Goal: Task Accomplishment & Management: Complete application form

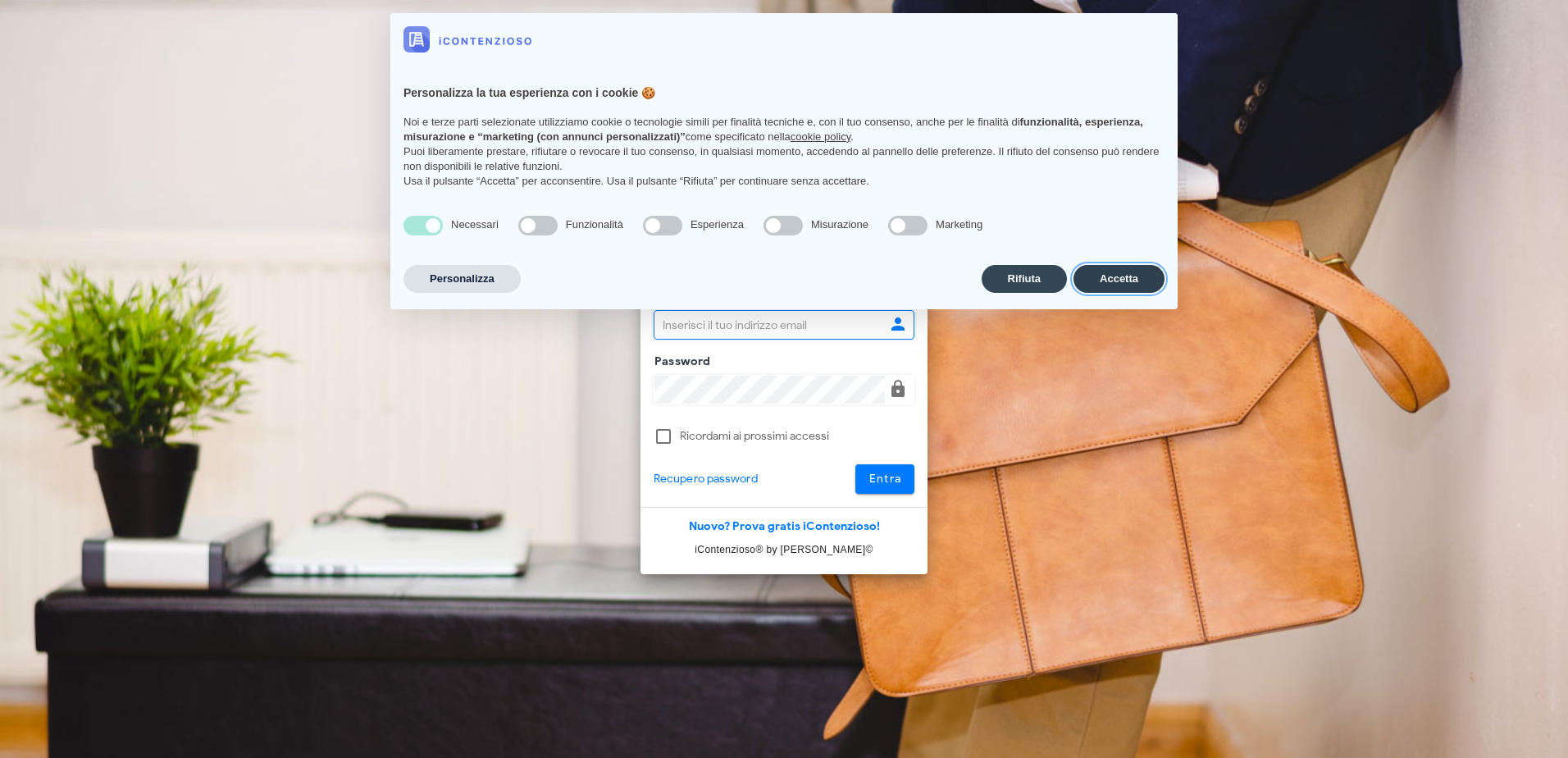
click at [1124, 280] on button "Accetta" at bounding box center [1119, 278] width 91 height 28
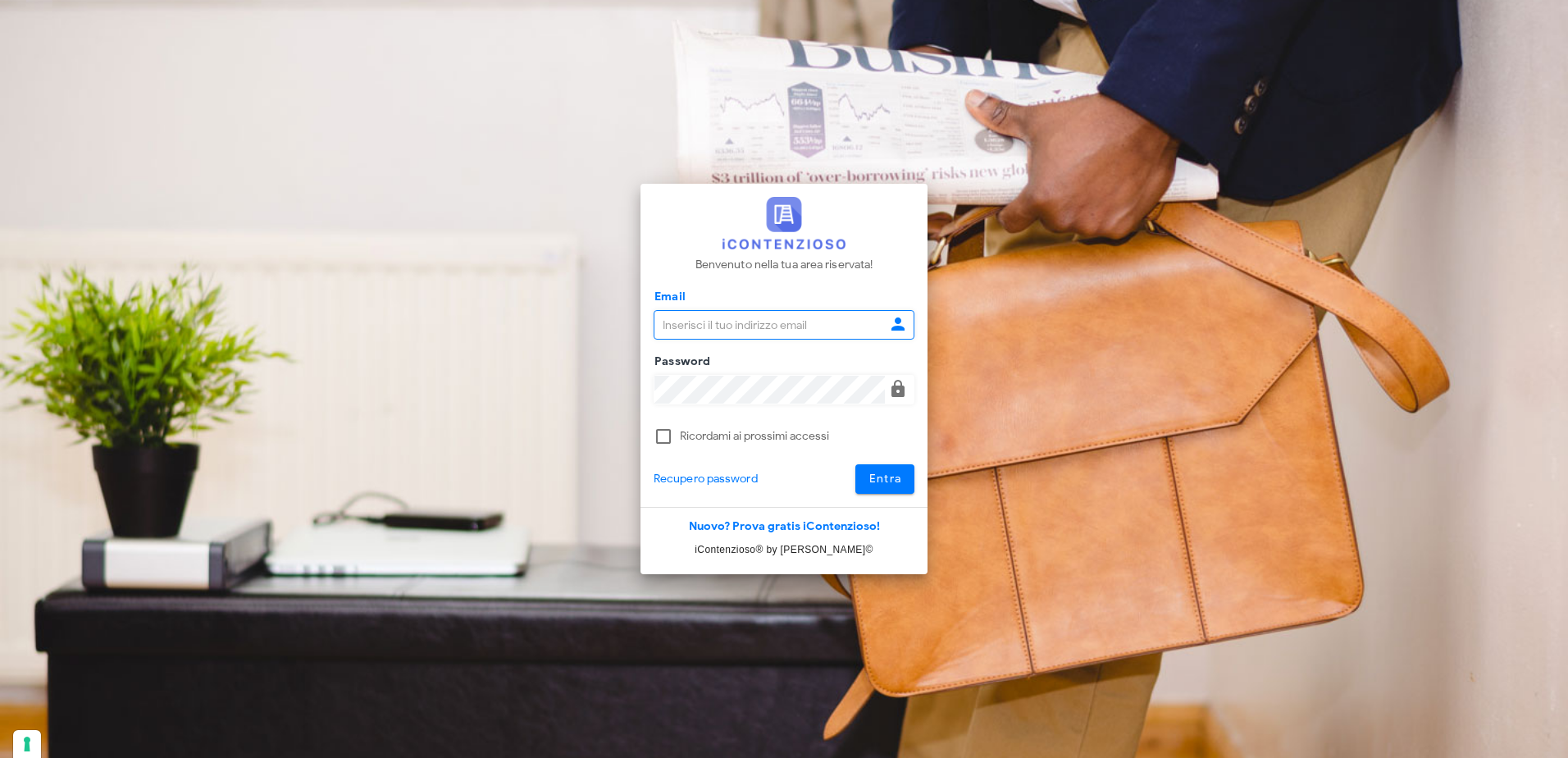
click at [734, 332] on input "Email" at bounding box center [770, 325] width 230 height 28
type input "P"
type input "pdidac@tiscali.it"
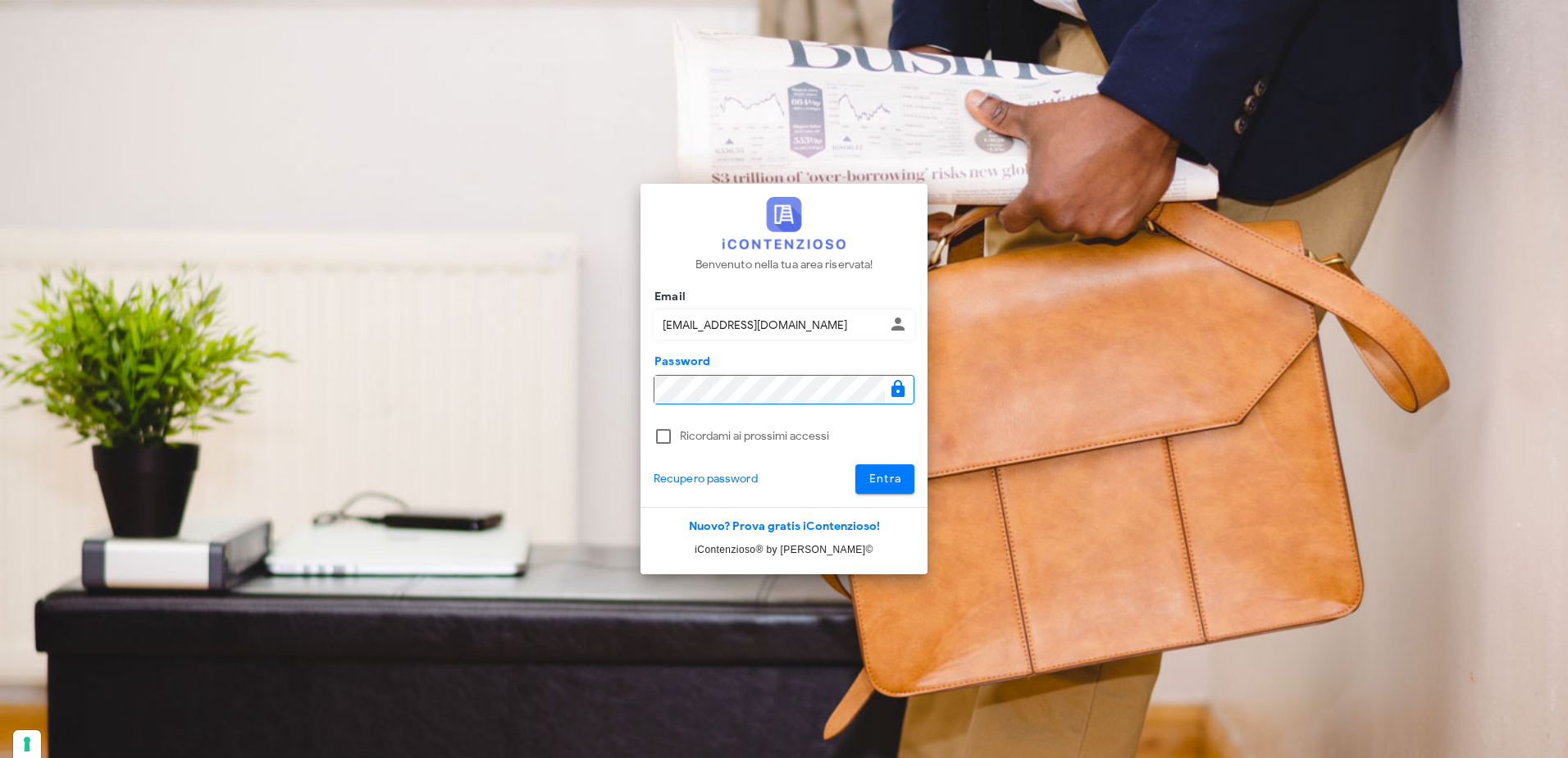
click at [855, 464] on button "Entra" at bounding box center [885, 479] width 60 height 29
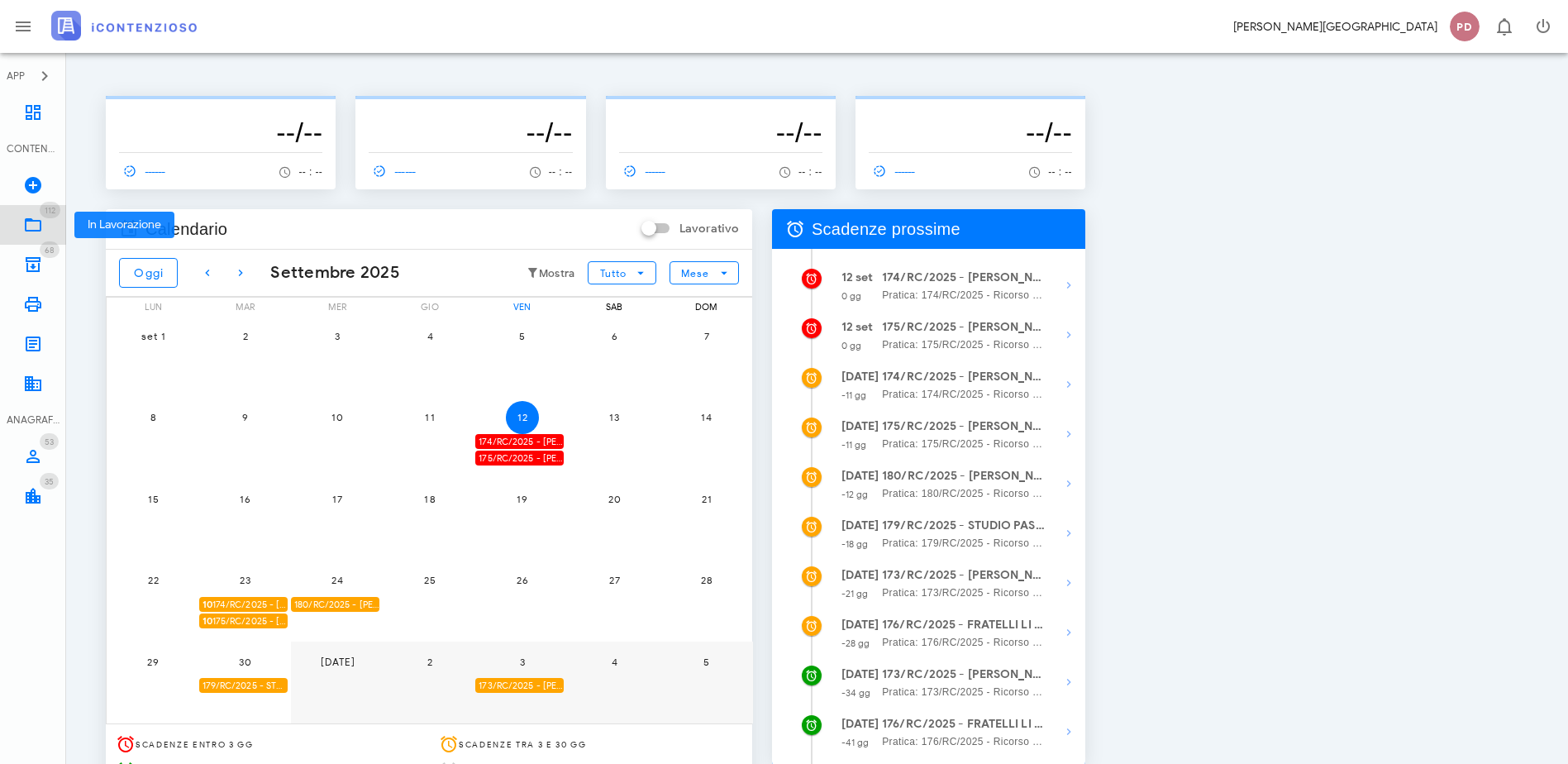
click at [19, 231] on link "112 In Lavorazione 112" at bounding box center [33, 225] width 66 height 40
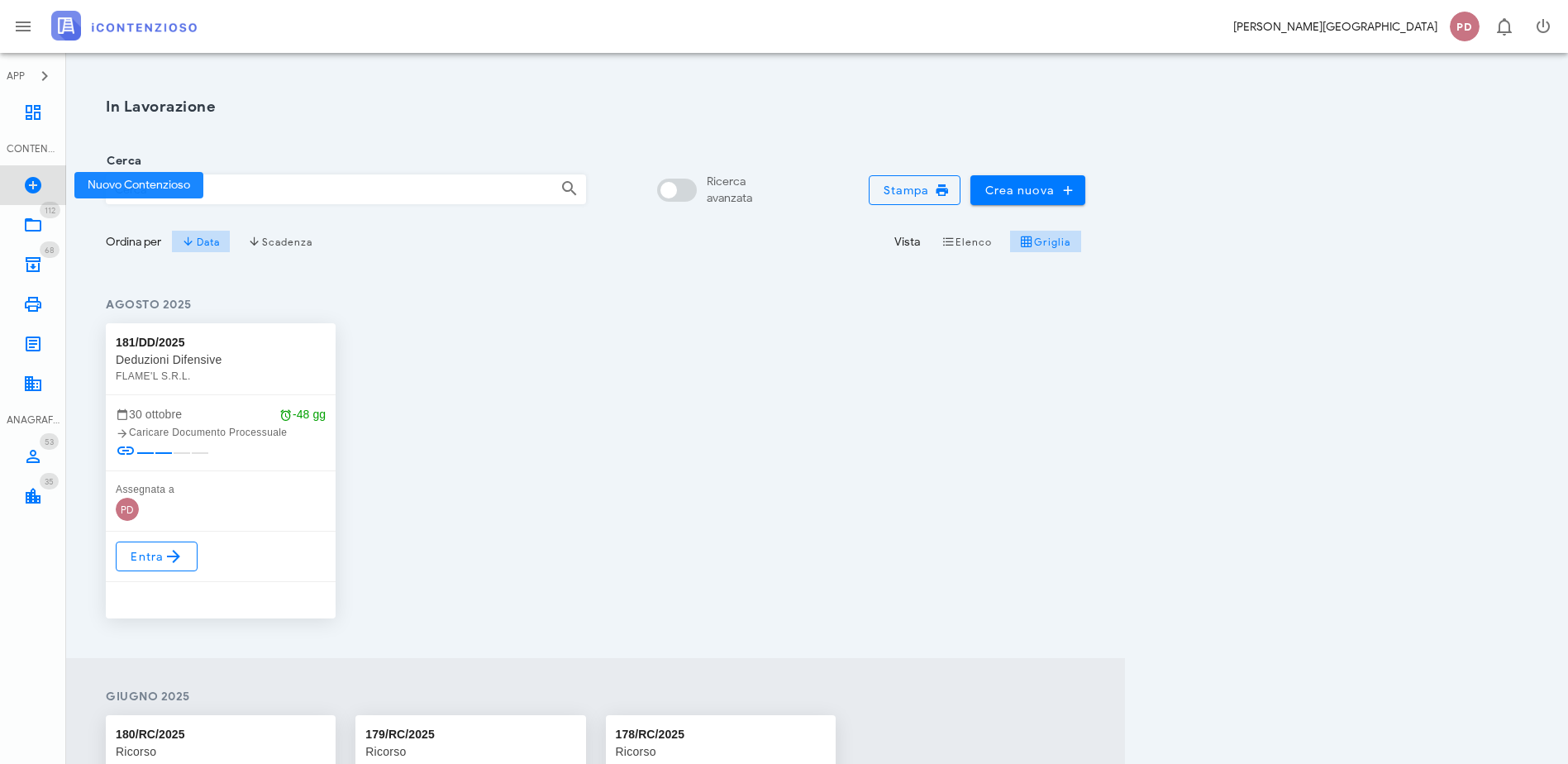
click at [29, 189] on icon at bounding box center [33, 185] width 20 height 20
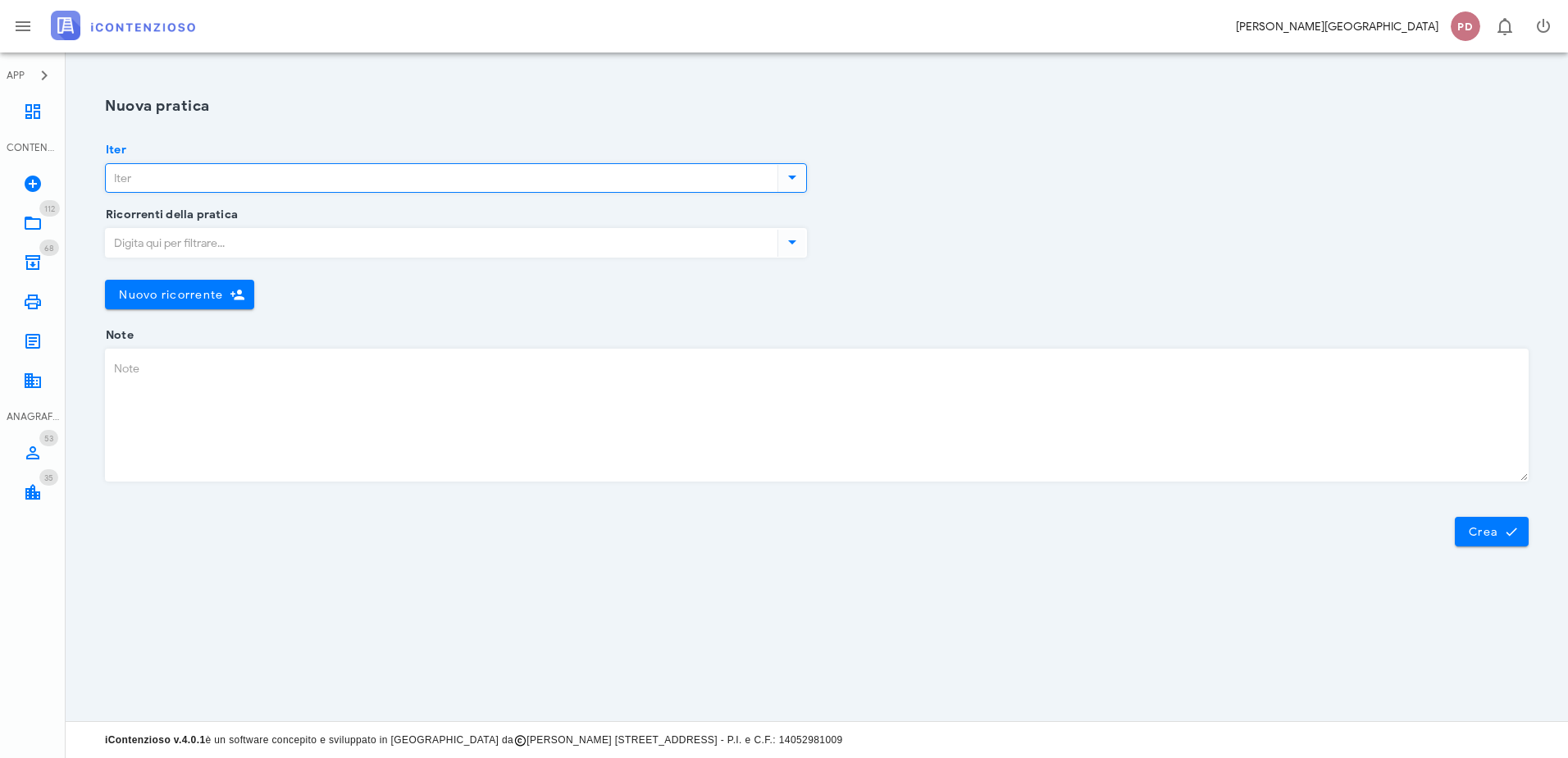
click at [427, 179] on input "Iter" at bounding box center [440, 178] width 668 height 28
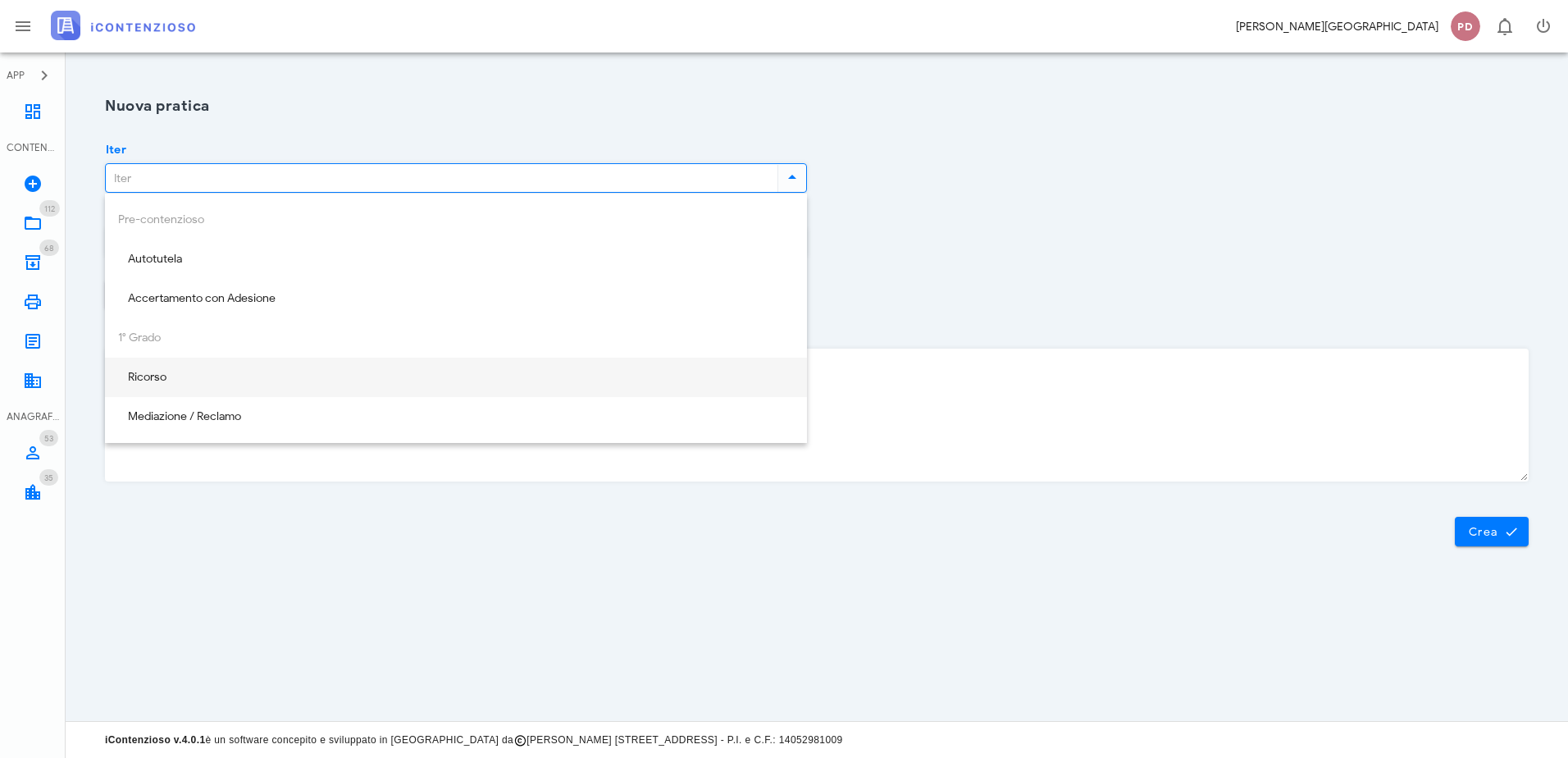
click at [114, 373] on div "Ricorso" at bounding box center [455, 377] width 702 height 40
type input "Ricorso"
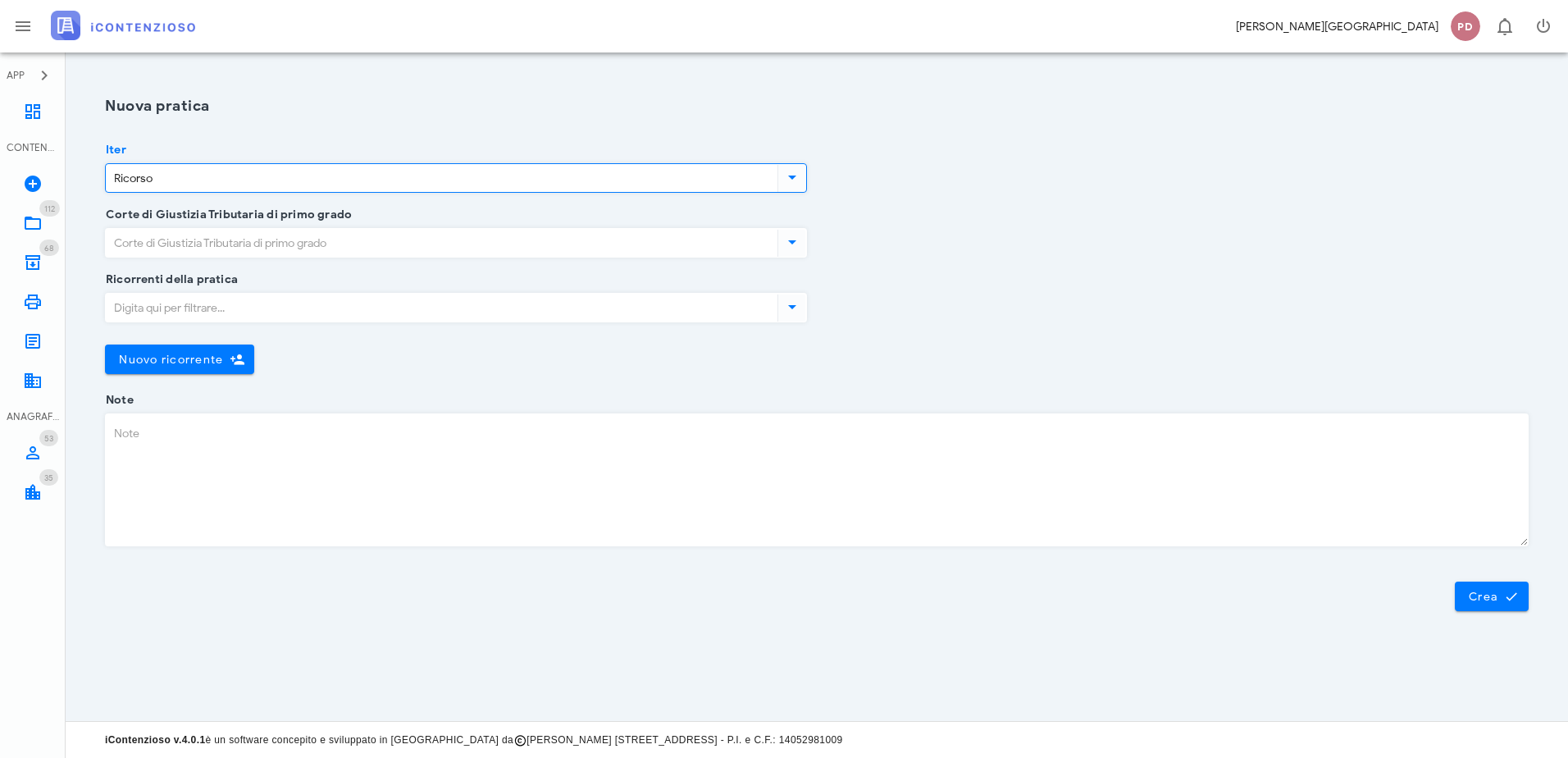
click at [174, 253] on input "Corte di Giustizia Tributaria di primo grado" at bounding box center [440, 242] width 668 height 28
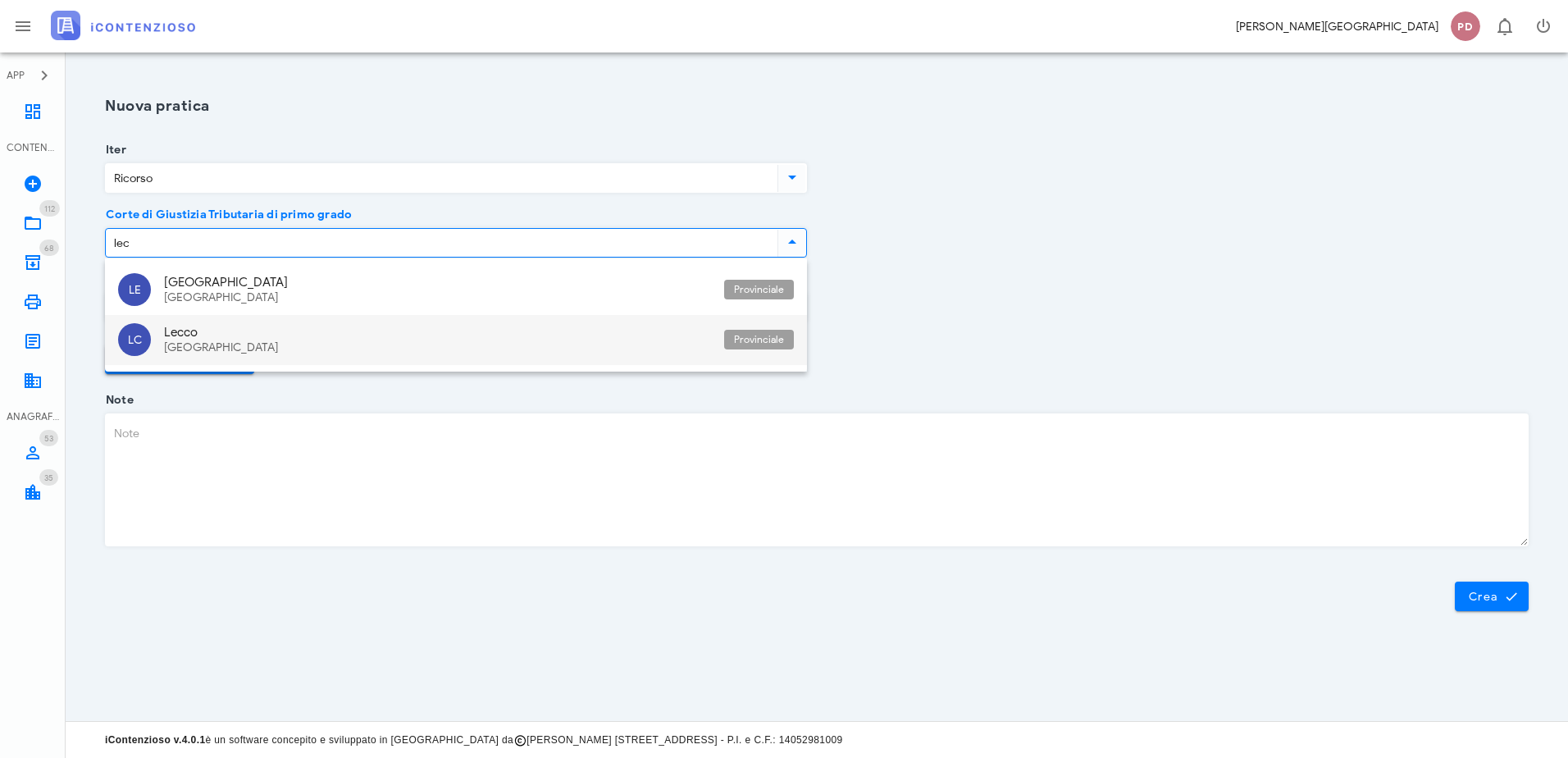
click at [223, 359] on div "Lecco Lombardia" at bounding box center [437, 339] width 547 height 50
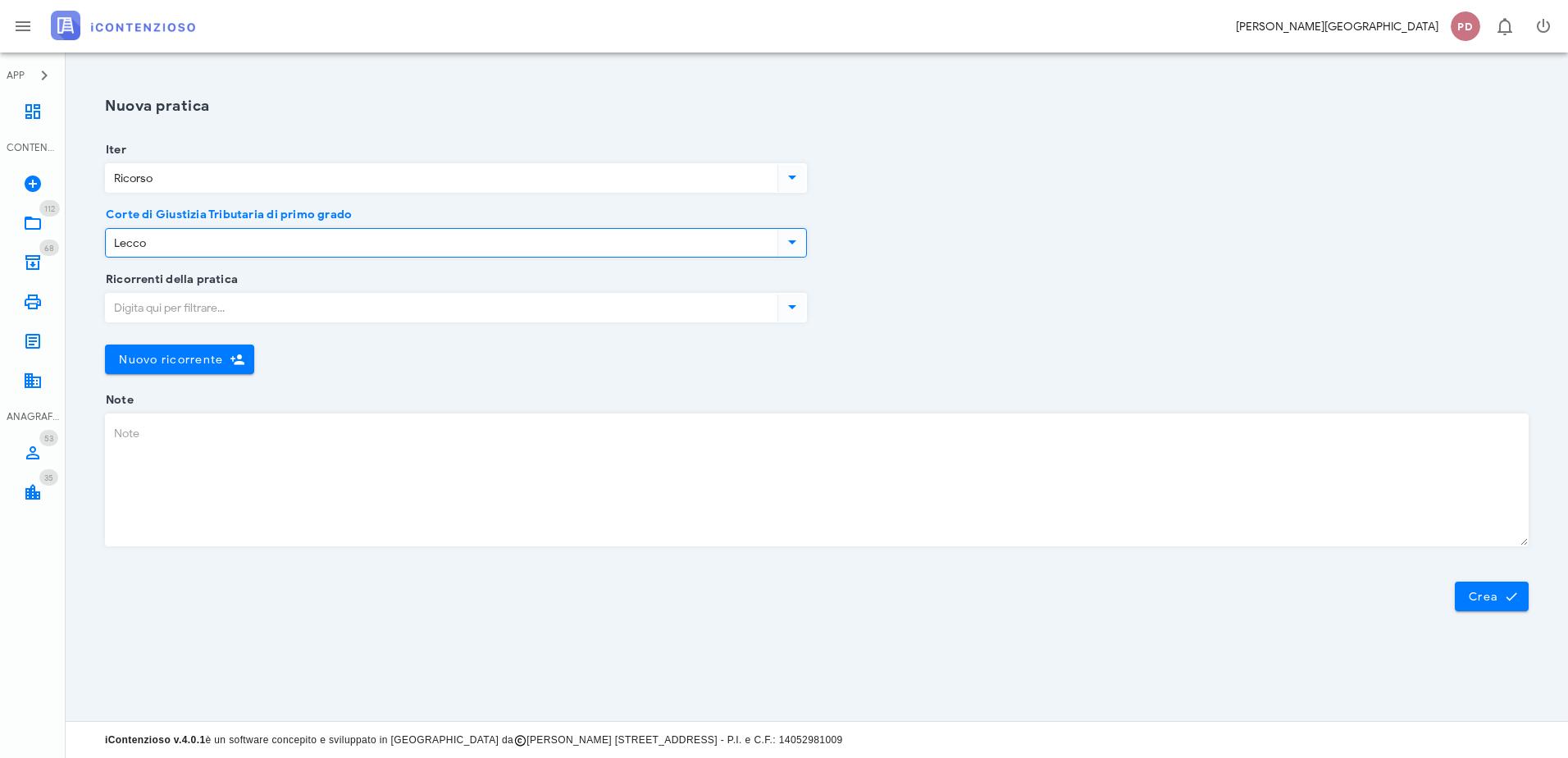
type input "Lecco"
click at [217, 313] on input "Ricorrenti della pratica" at bounding box center [440, 308] width 668 height 28
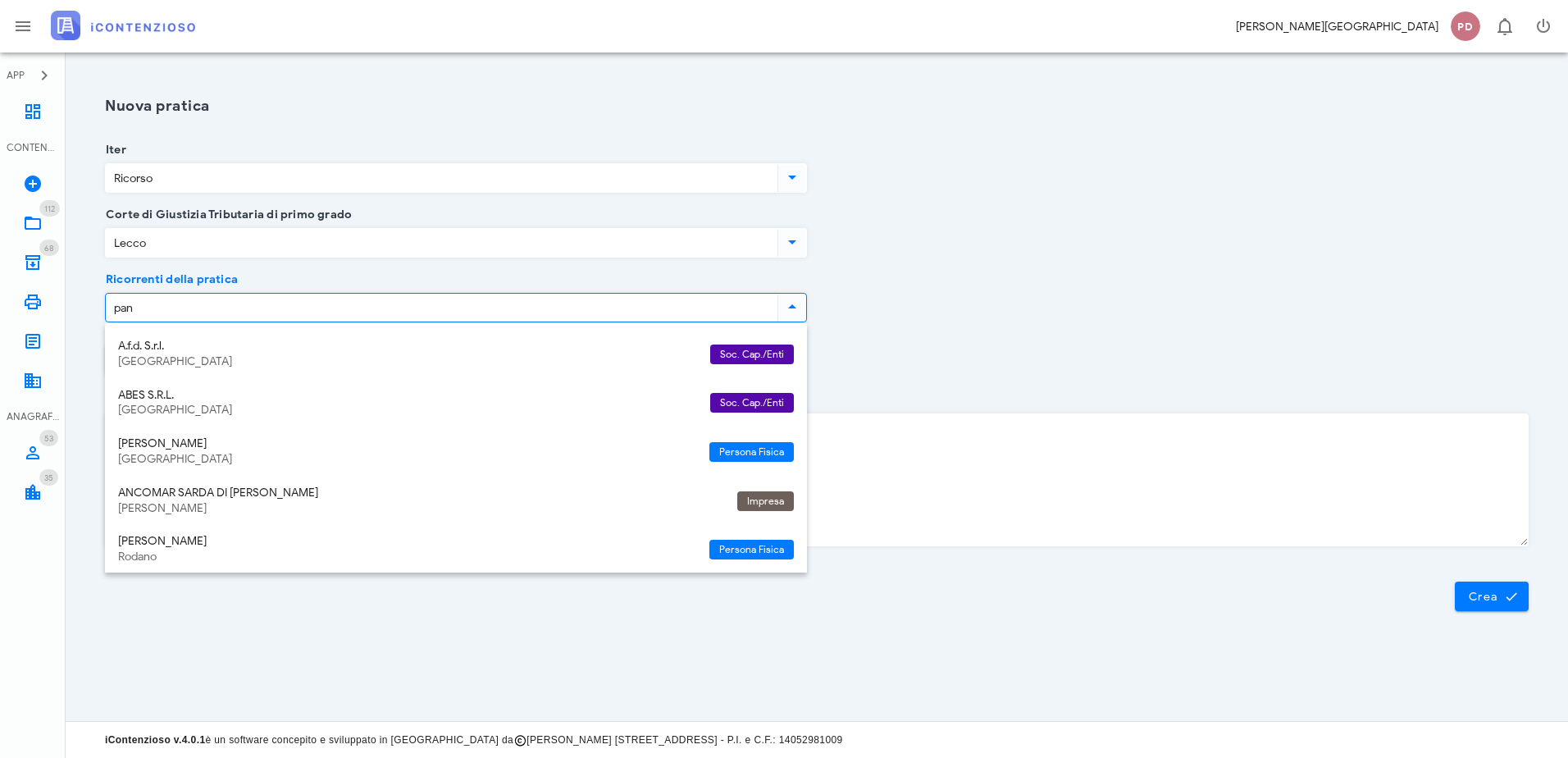
type input "panz"
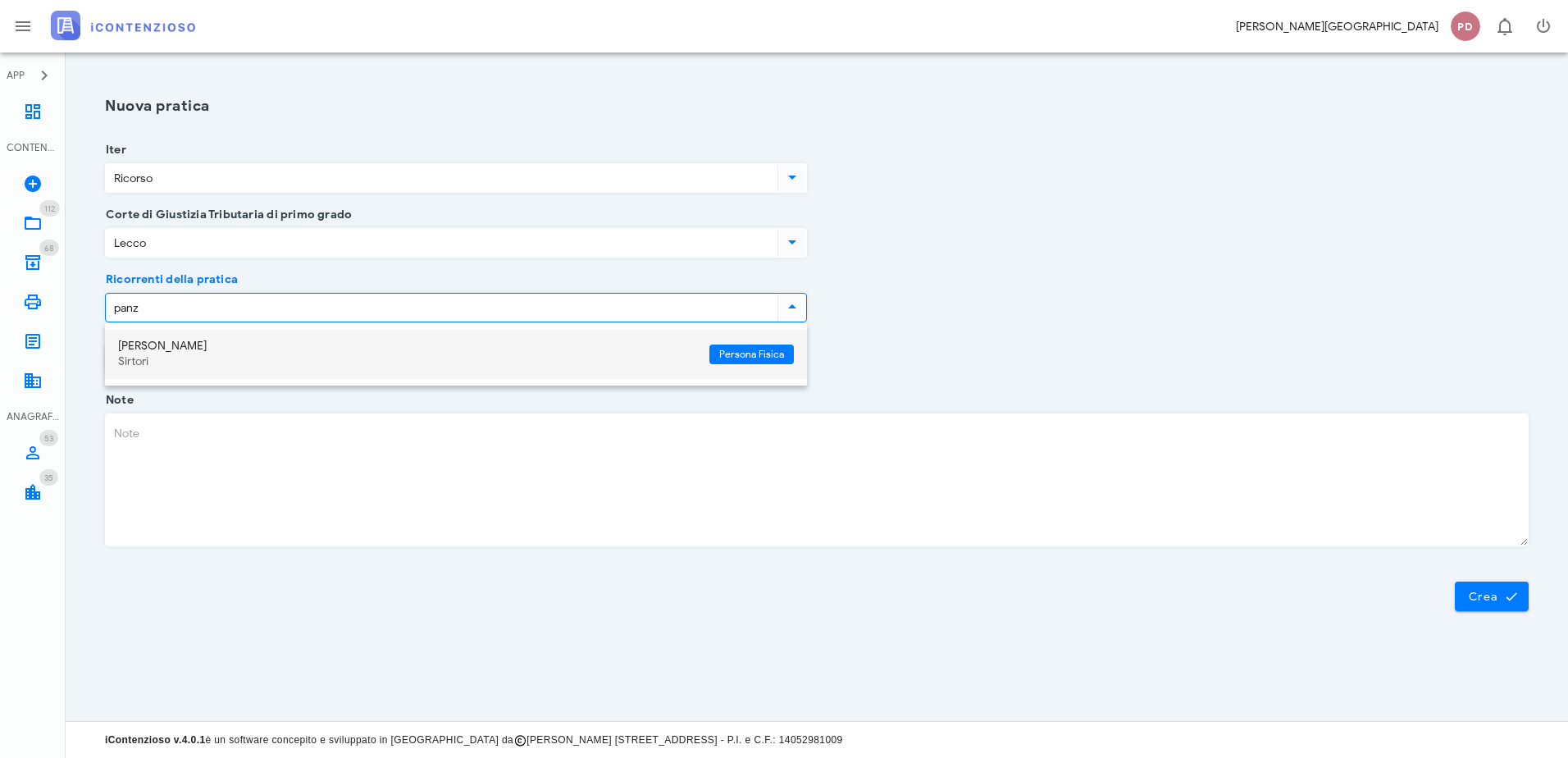
click at [223, 351] on div "Emilio Panzeri" at bounding box center [406, 346] width 578 height 14
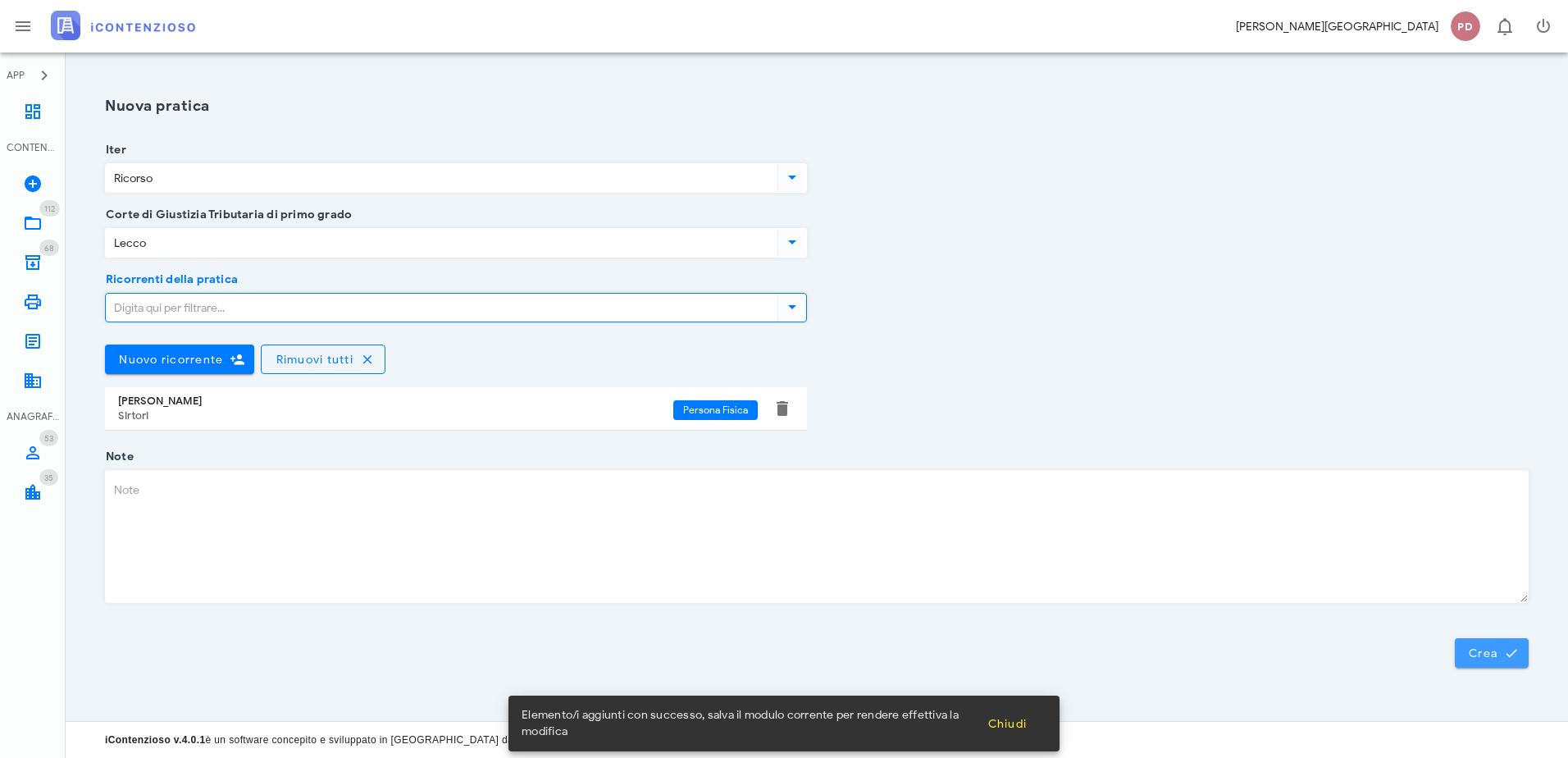
click at [1481, 648] on span "Crea" at bounding box center [1491, 652] width 47 height 15
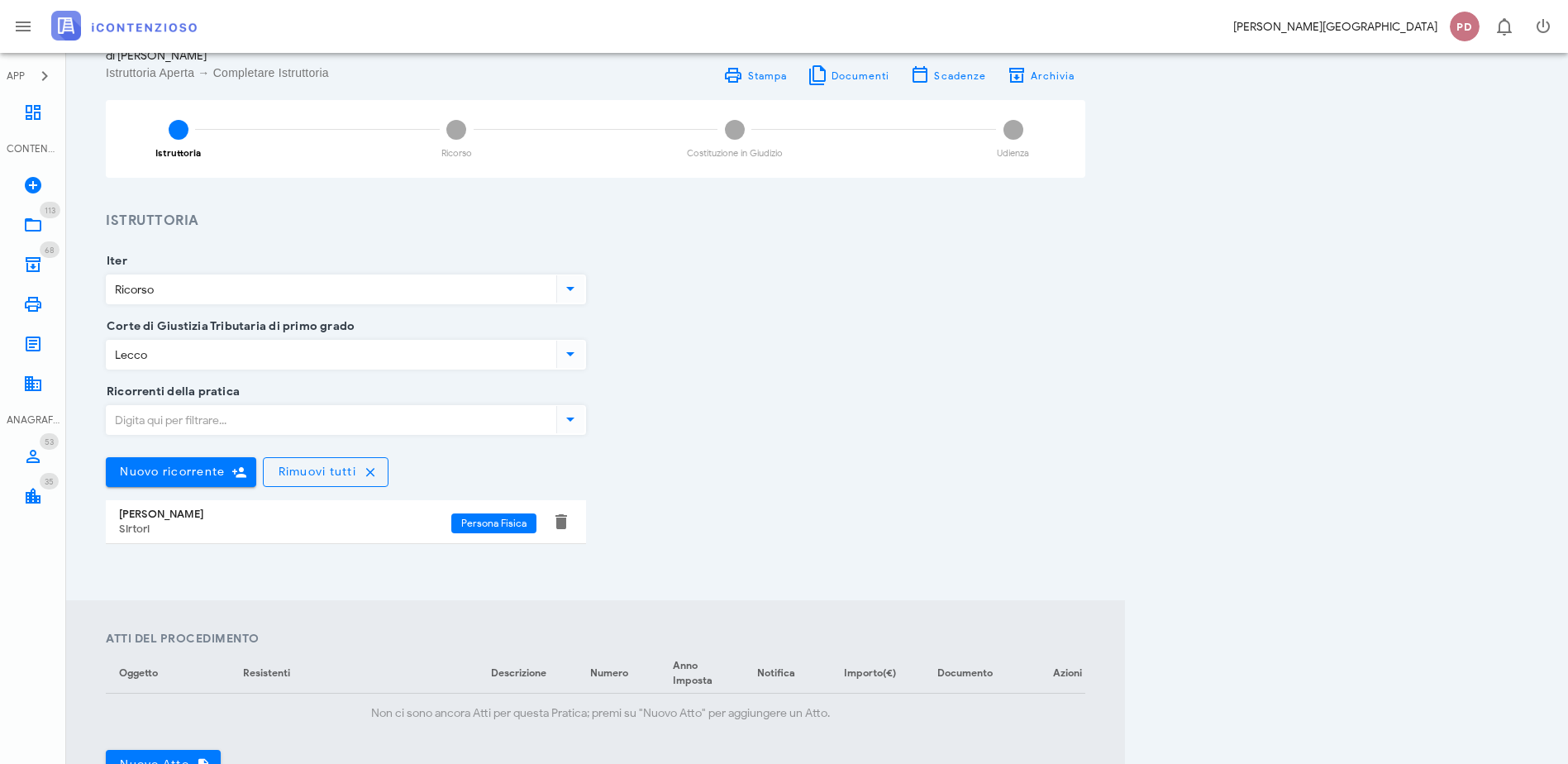
scroll to position [165, 0]
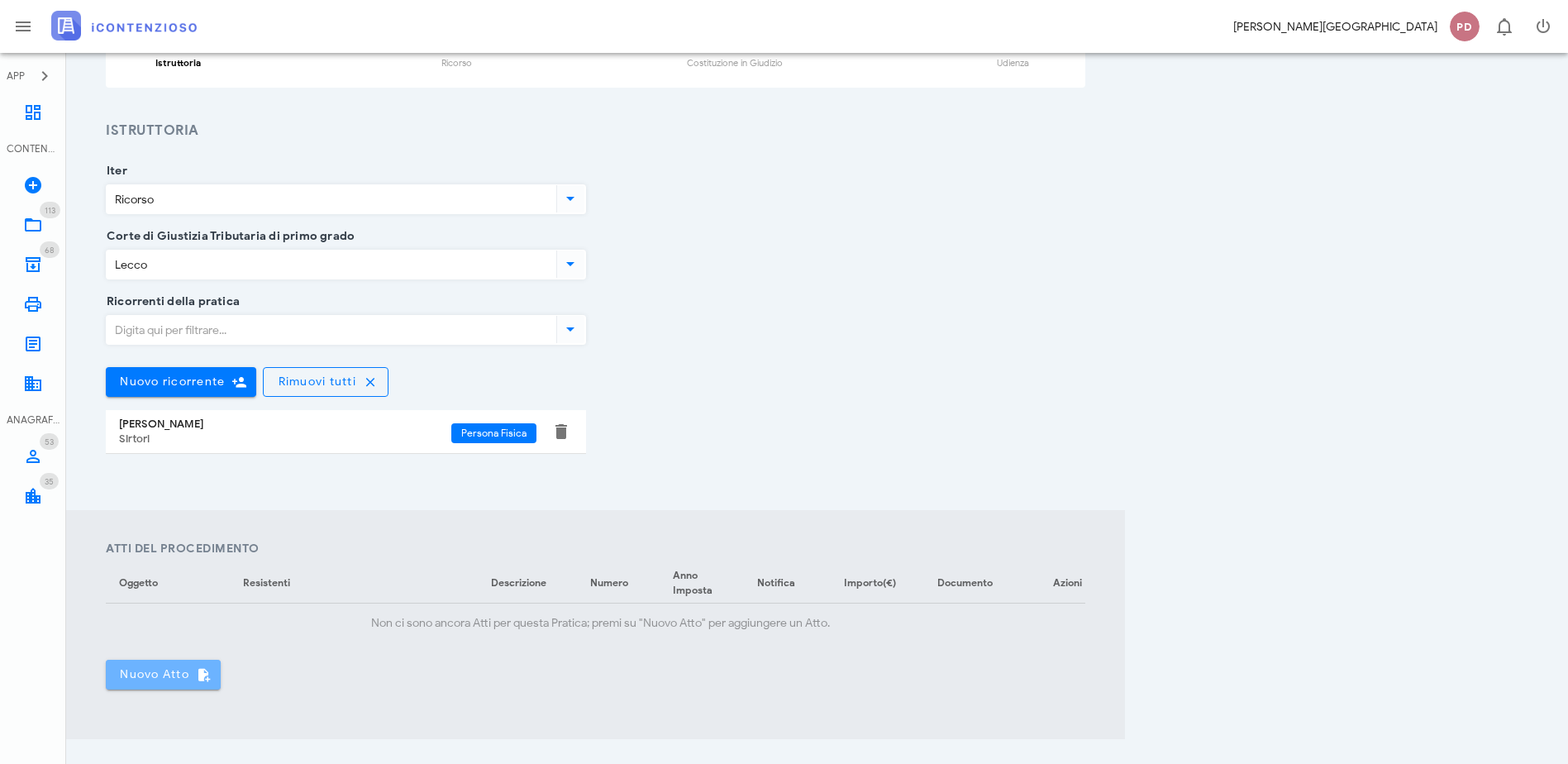
click at [153, 681] on span "Nuovo Atto" at bounding box center [163, 674] width 88 height 15
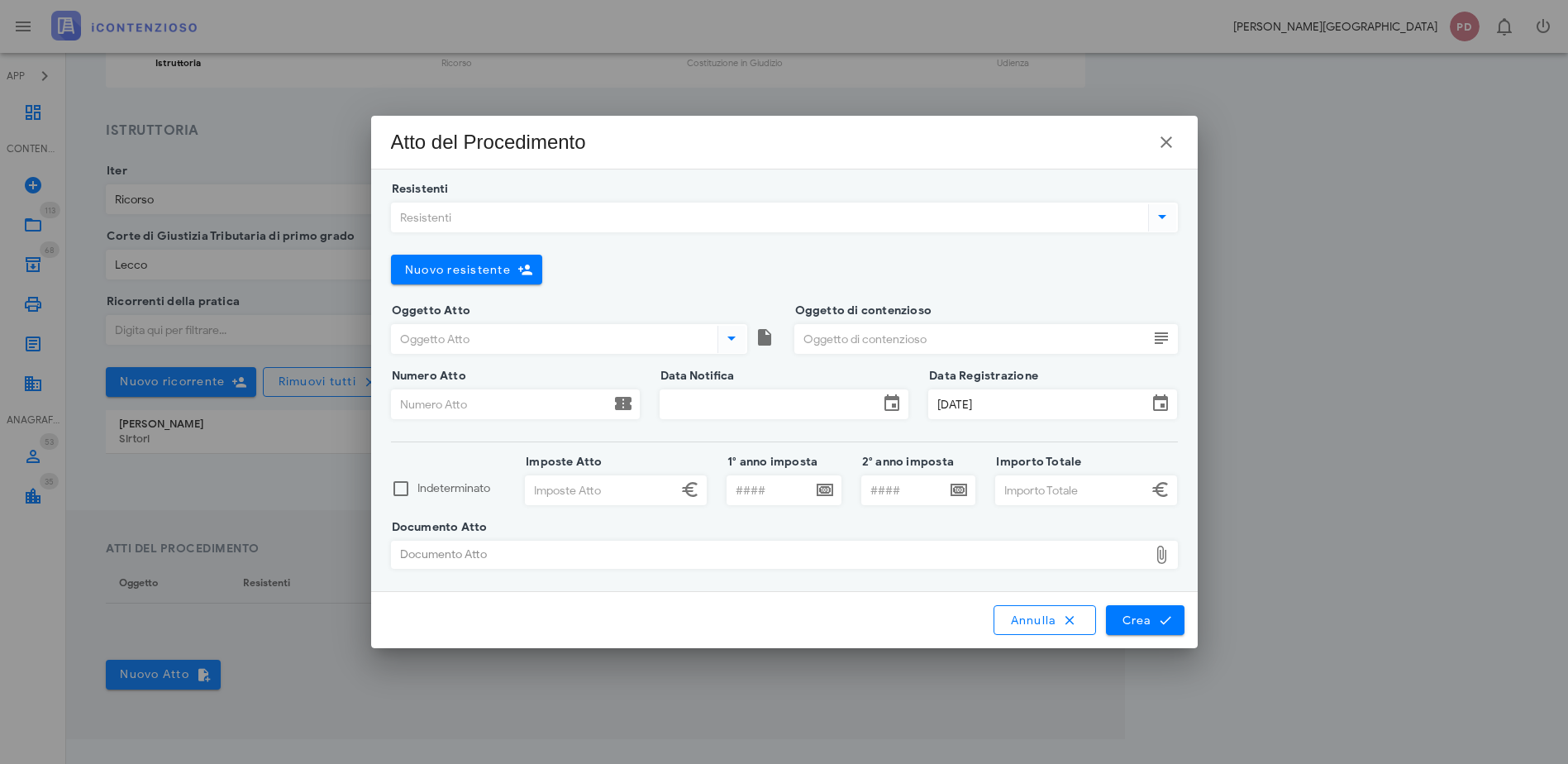
click at [597, 219] on input "Resistenti" at bounding box center [768, 217] width 753 height 28
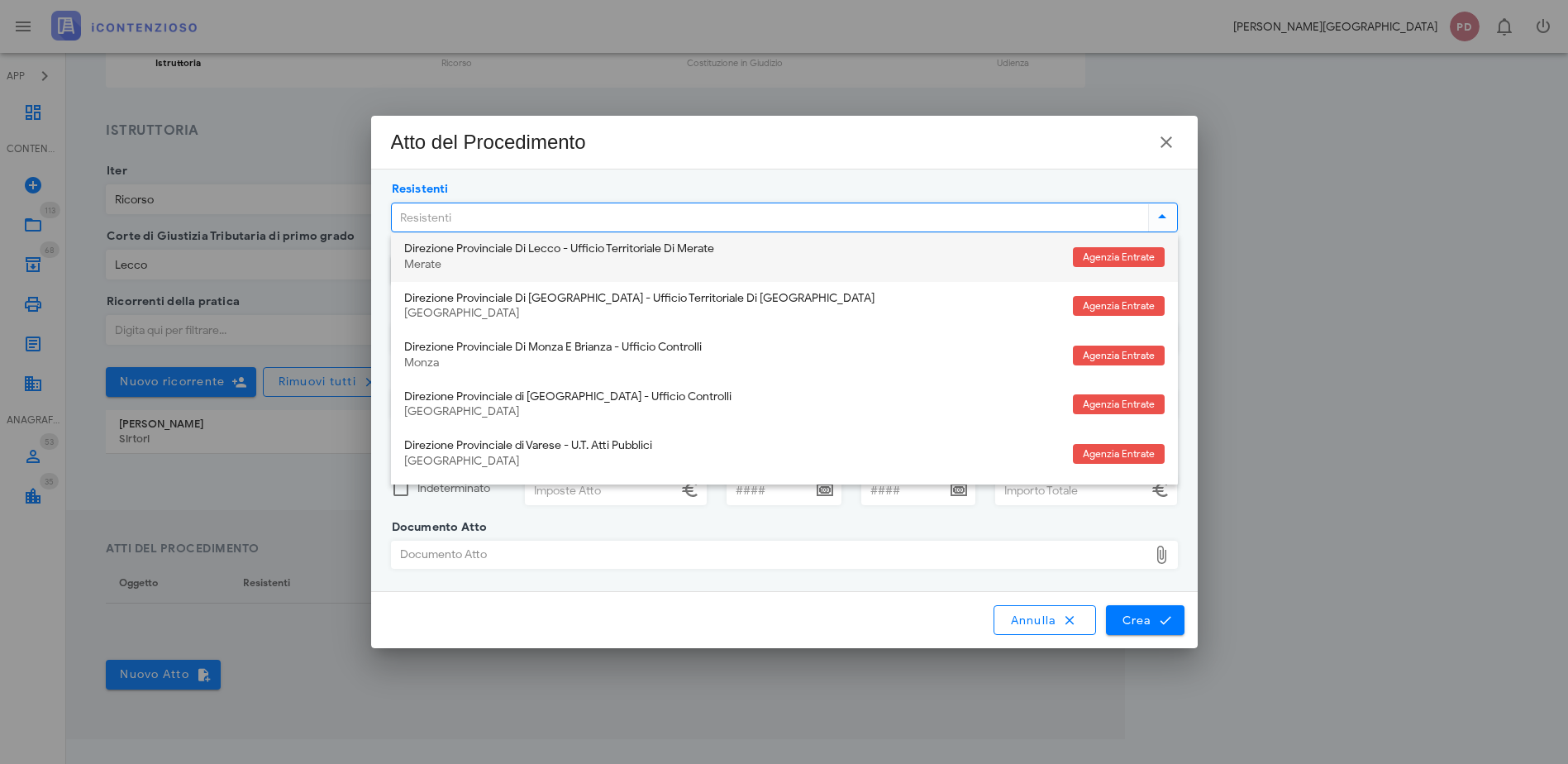
scroll to position [748, 0]
type input "lecc"
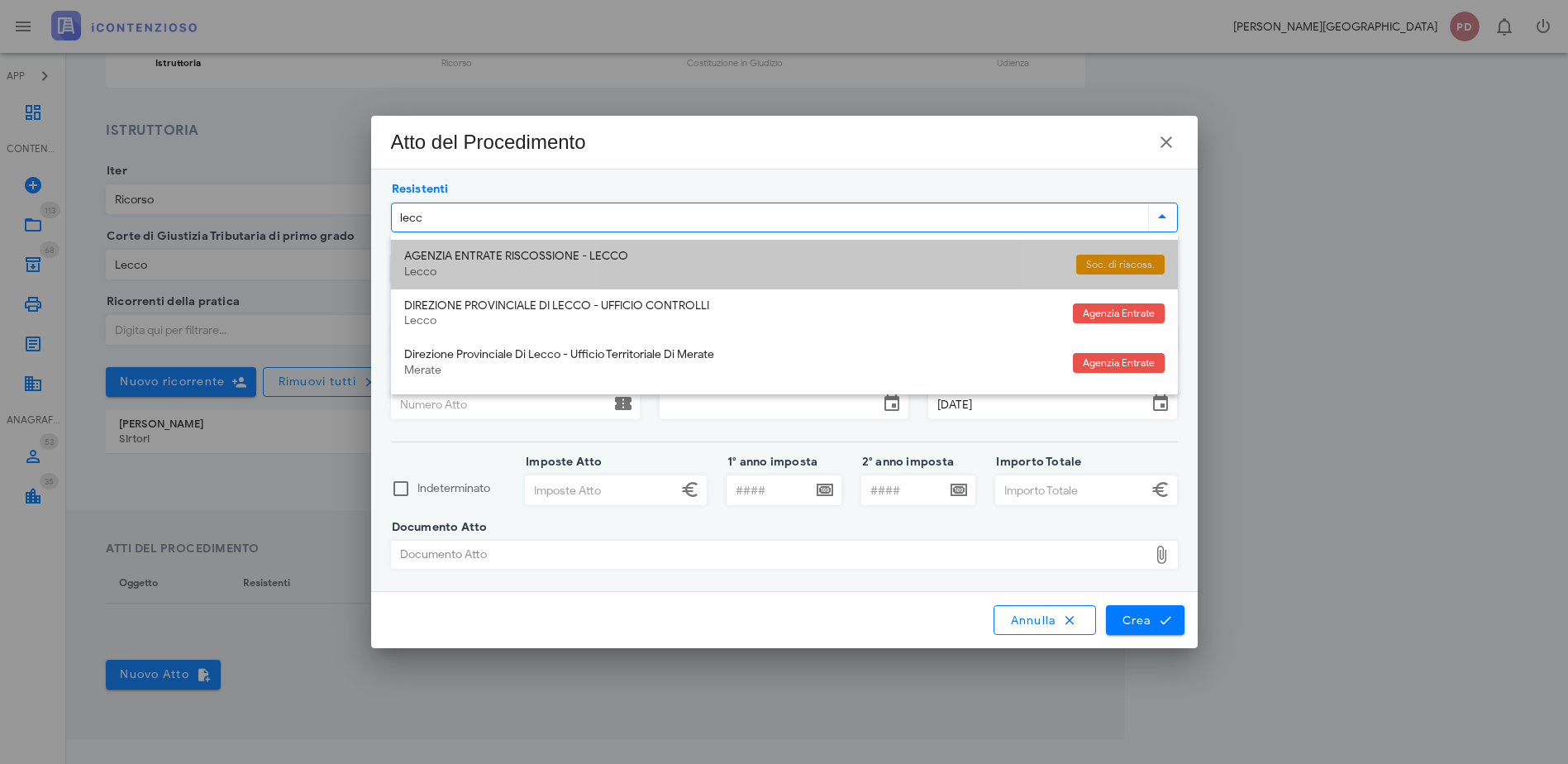
click at [522, 262] on div "AGENZIA ENTRATE RISCOSSIONE - LECCO" at bounding box center [734, 256] width 659 height 14
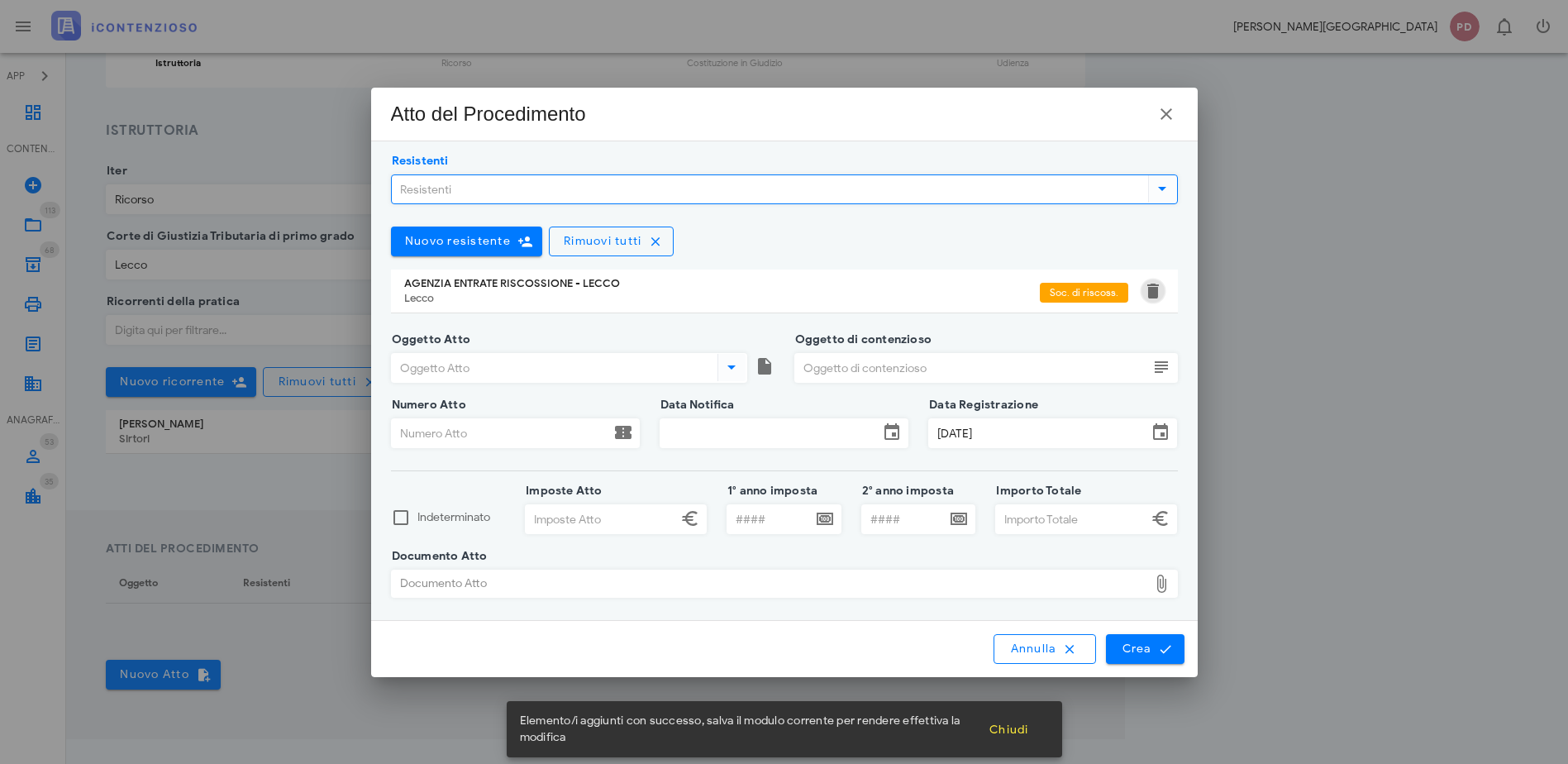
click at [1146, 293] on button "button" at bounding box center [1153, 290] width 20 height 20
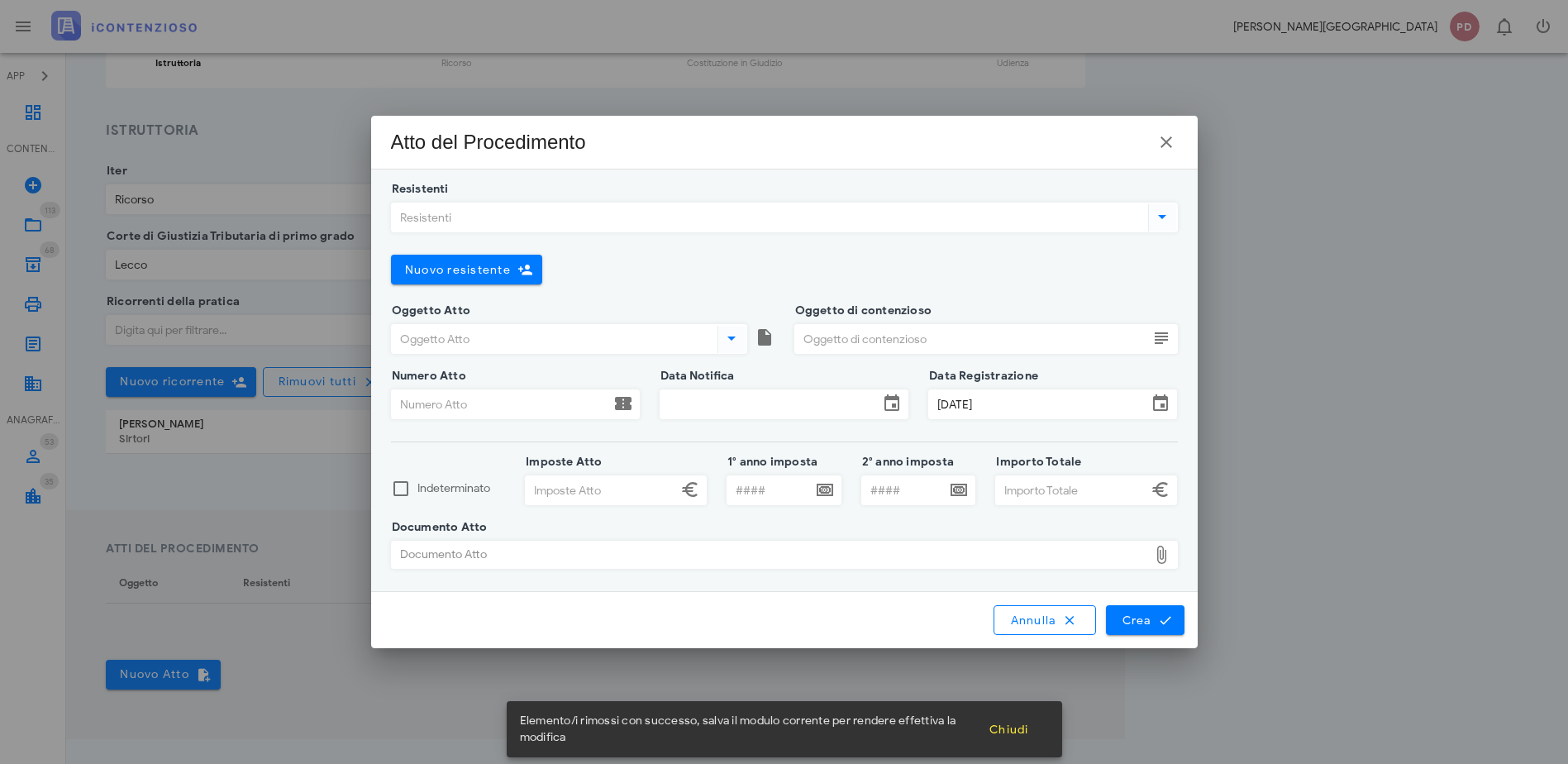
click at [632, 215] on input "Resistenti" at bounding box center [768, 217] width 753 height 28
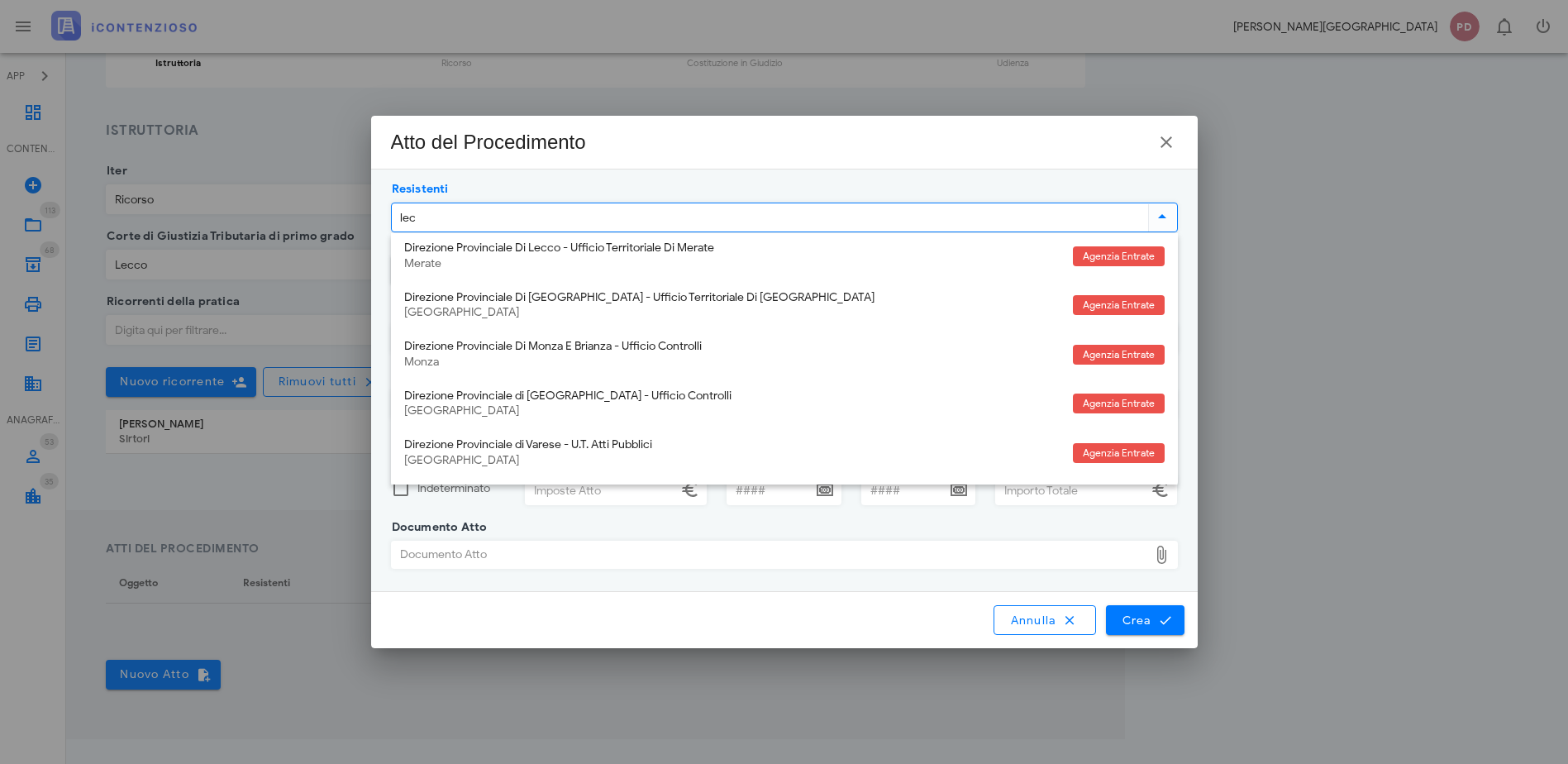
type input "lecc"
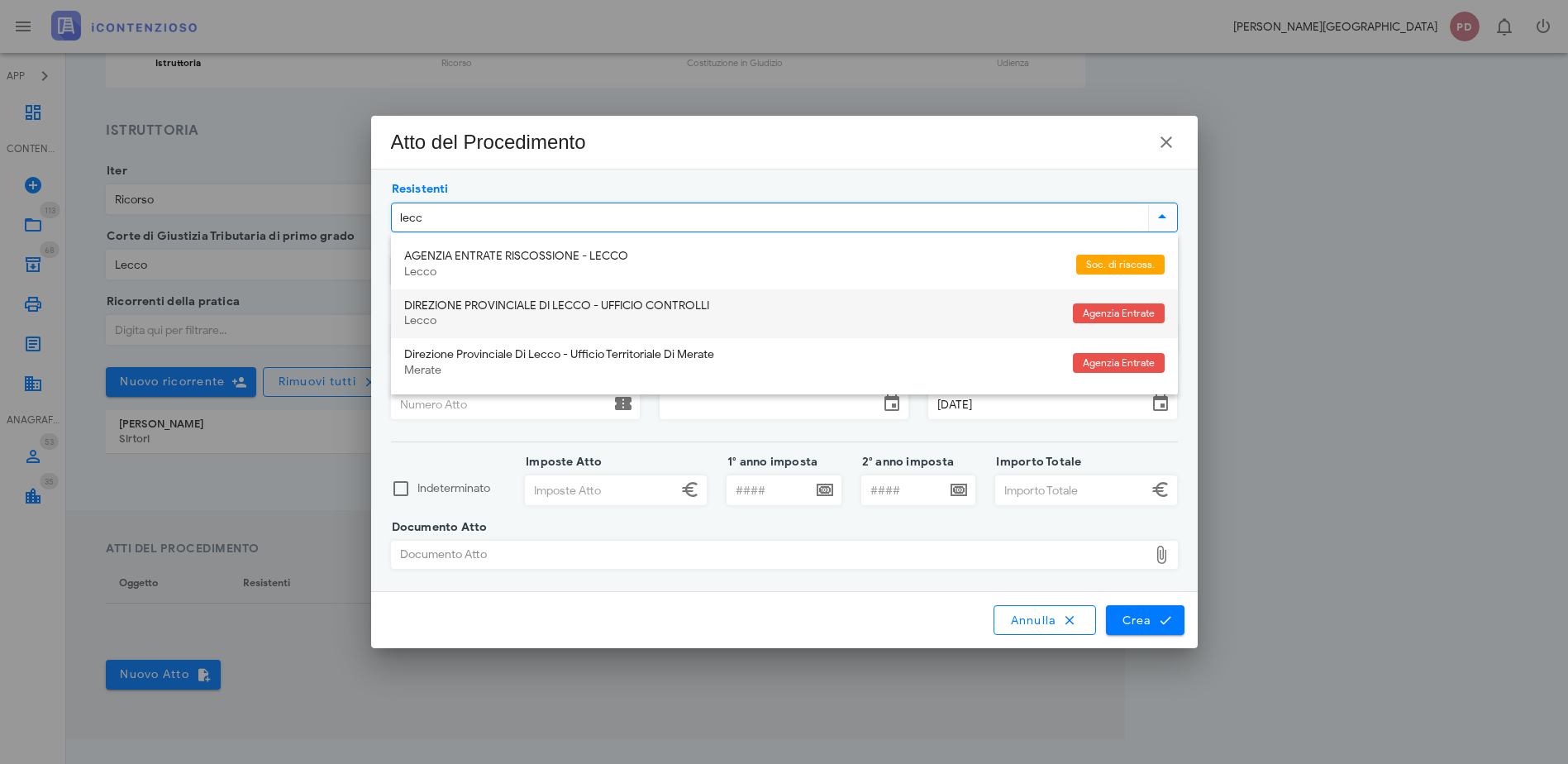
click at [612, 308] on div "DIREZIONE PROVINCIALE DI LECCO - UFFICIO CONTROLLI" at bounding box center [732, 306] width 656 height 14
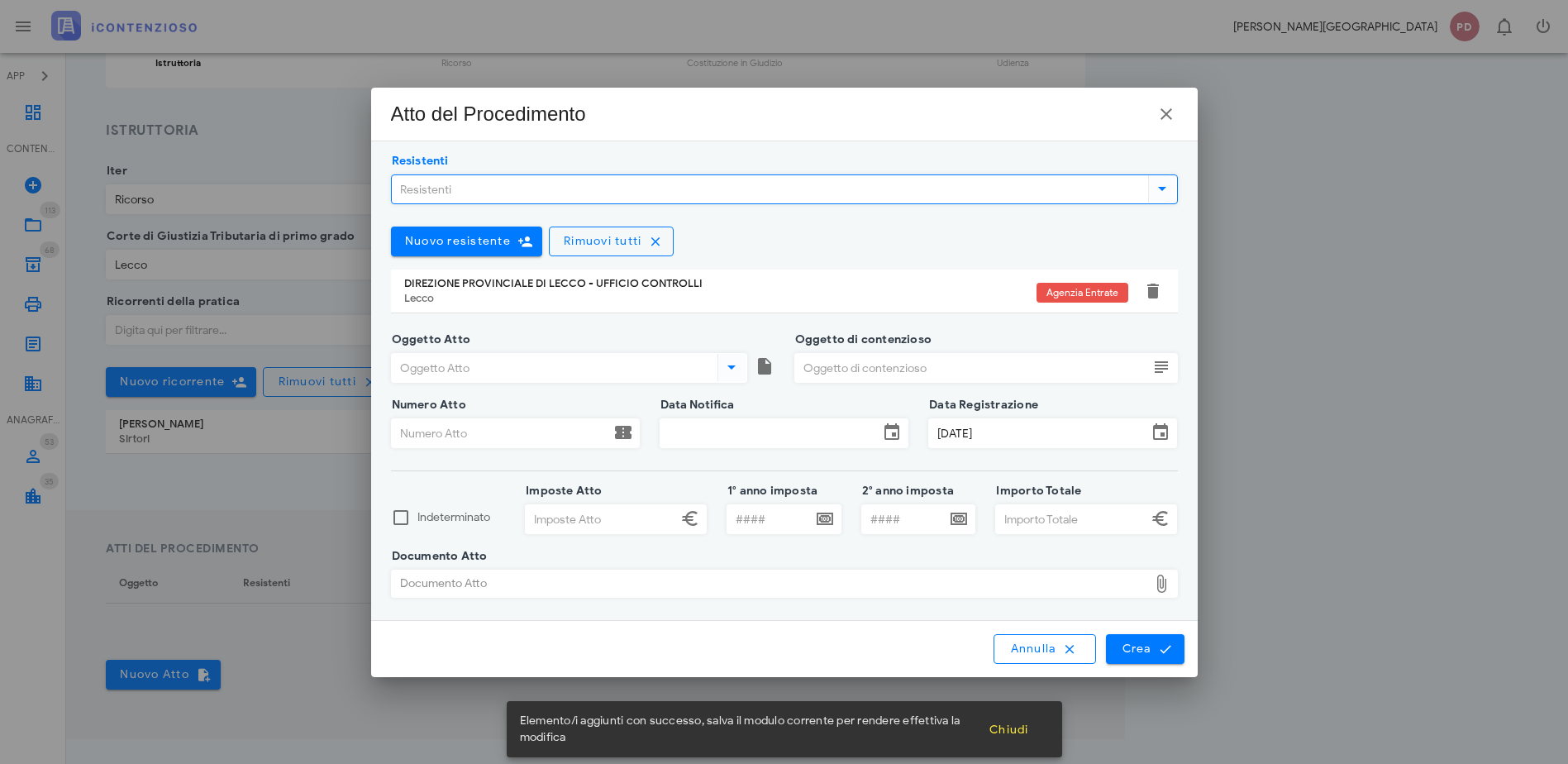
click at [585, 359] on input "Oggetto Atto" at bounding box center [553, 367] width 322 height 28
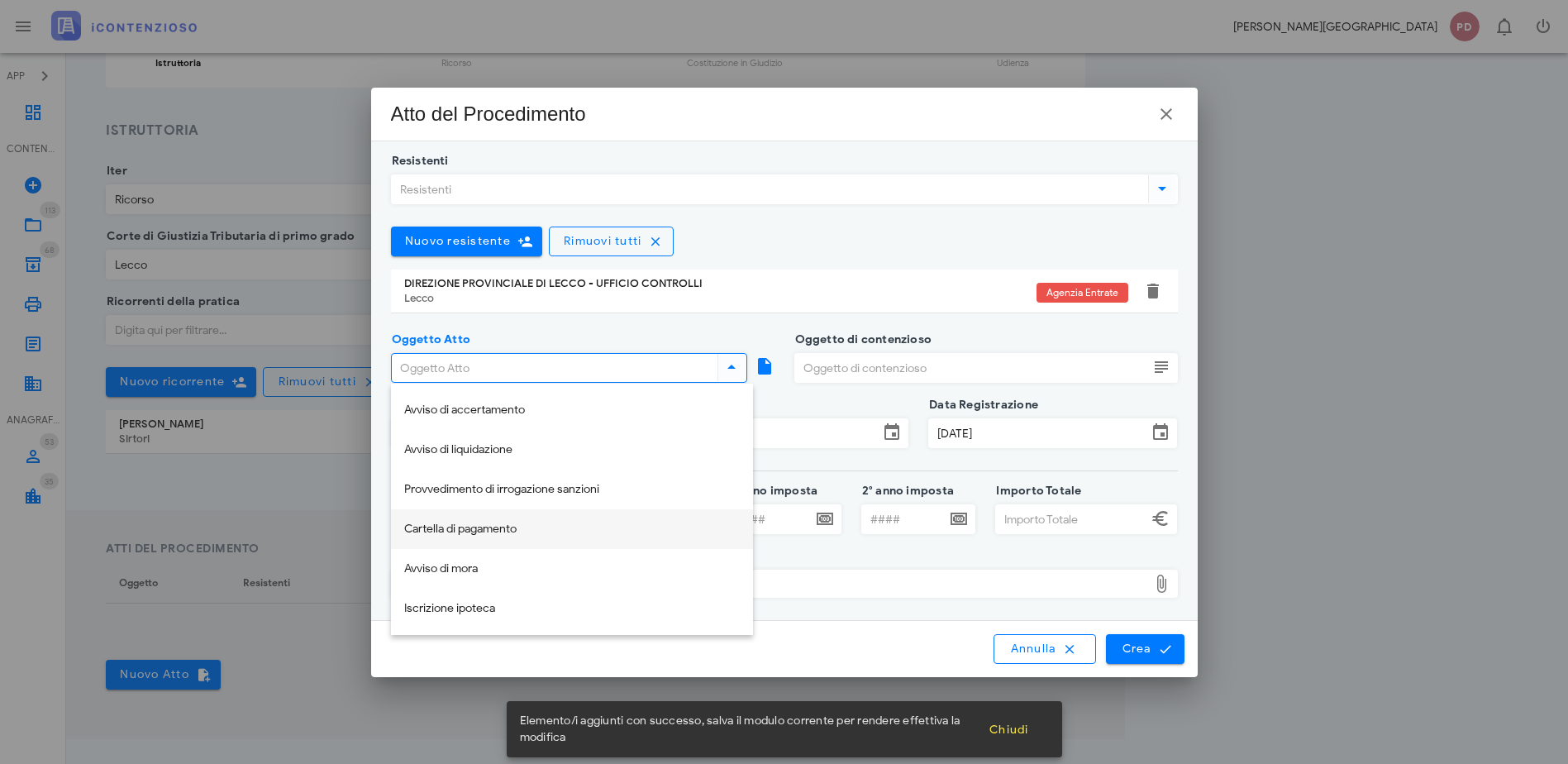
click at [485, 522] on div "Cartella di pagamento" at bounding box center [572, 529] width 335 height 14
type input "Cartella di pagamento"
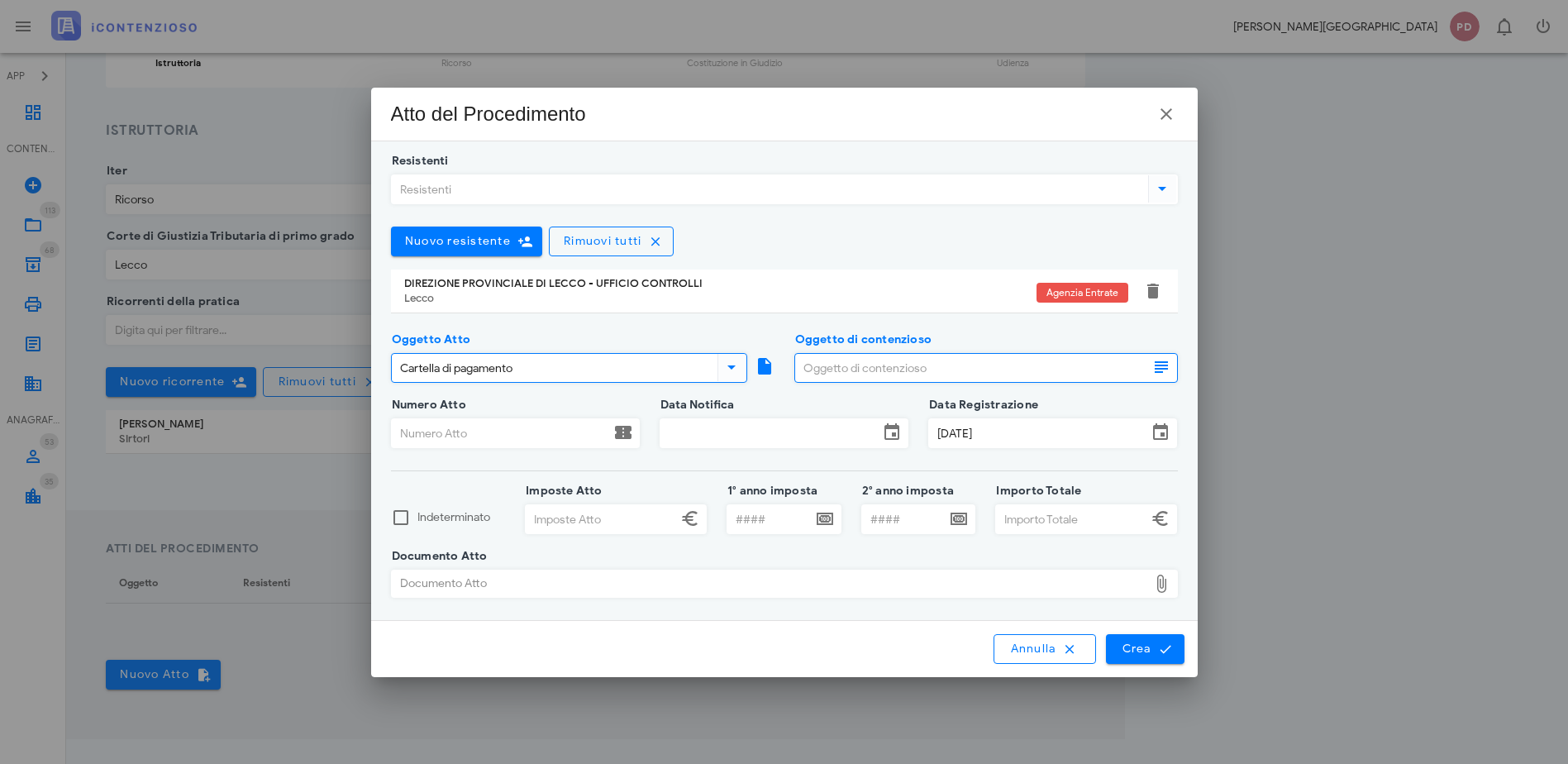
click at [1006, 363] on input "Oggetto di contenzioso" at bounding box center [972, 367] width 353 height 28
type input "s"
type input "S"
type input "SPESE DI GIUDIZIO"
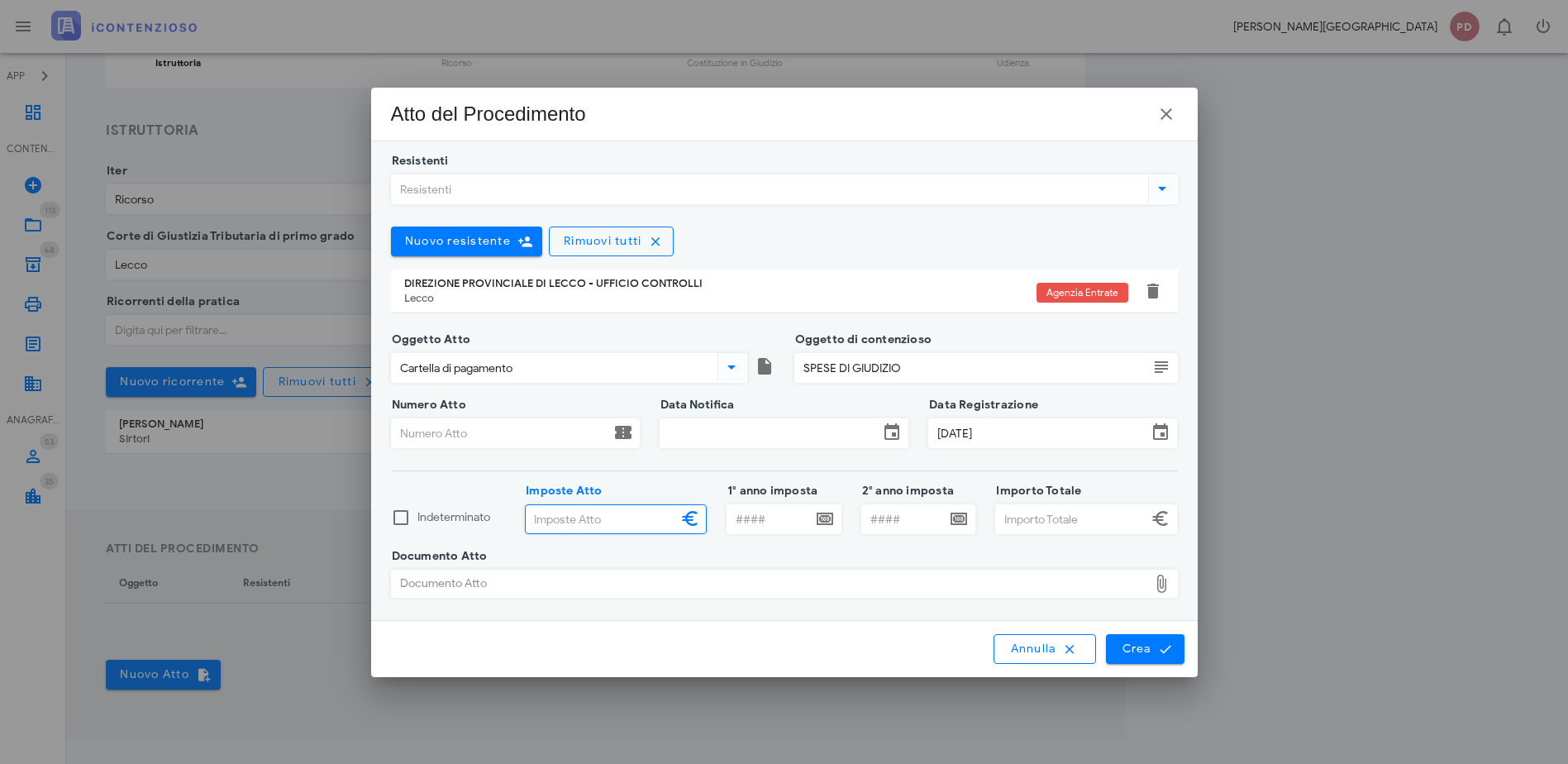
click at [660, 510] on input "Imposte Atto" at bounding box center [601, 519] width 152 height 28
click at [746, 511] on input "1° anno imposta" at bounding box center [769, 519] width 84 height 28
type input "2010"
click at [752, 571] on div "Documento Atto" at bounding box center [769, 584] width 756 height 27
type input "C:\fakepath\ALLEGATO1_RIC665.pdf"
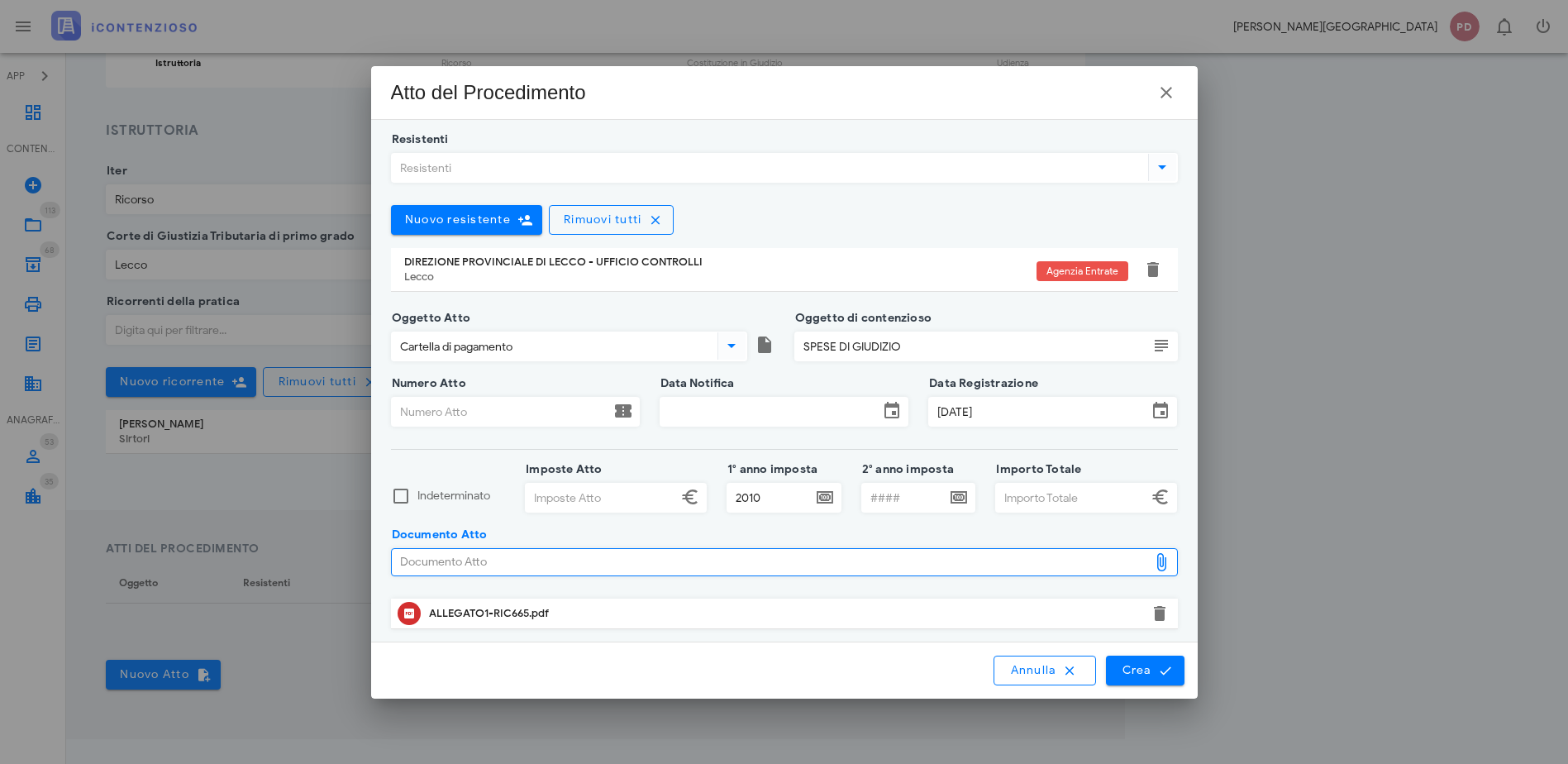
click at [794, 423] on input "Data Notifica" at bounding box center [770, 411] width 218 height 28
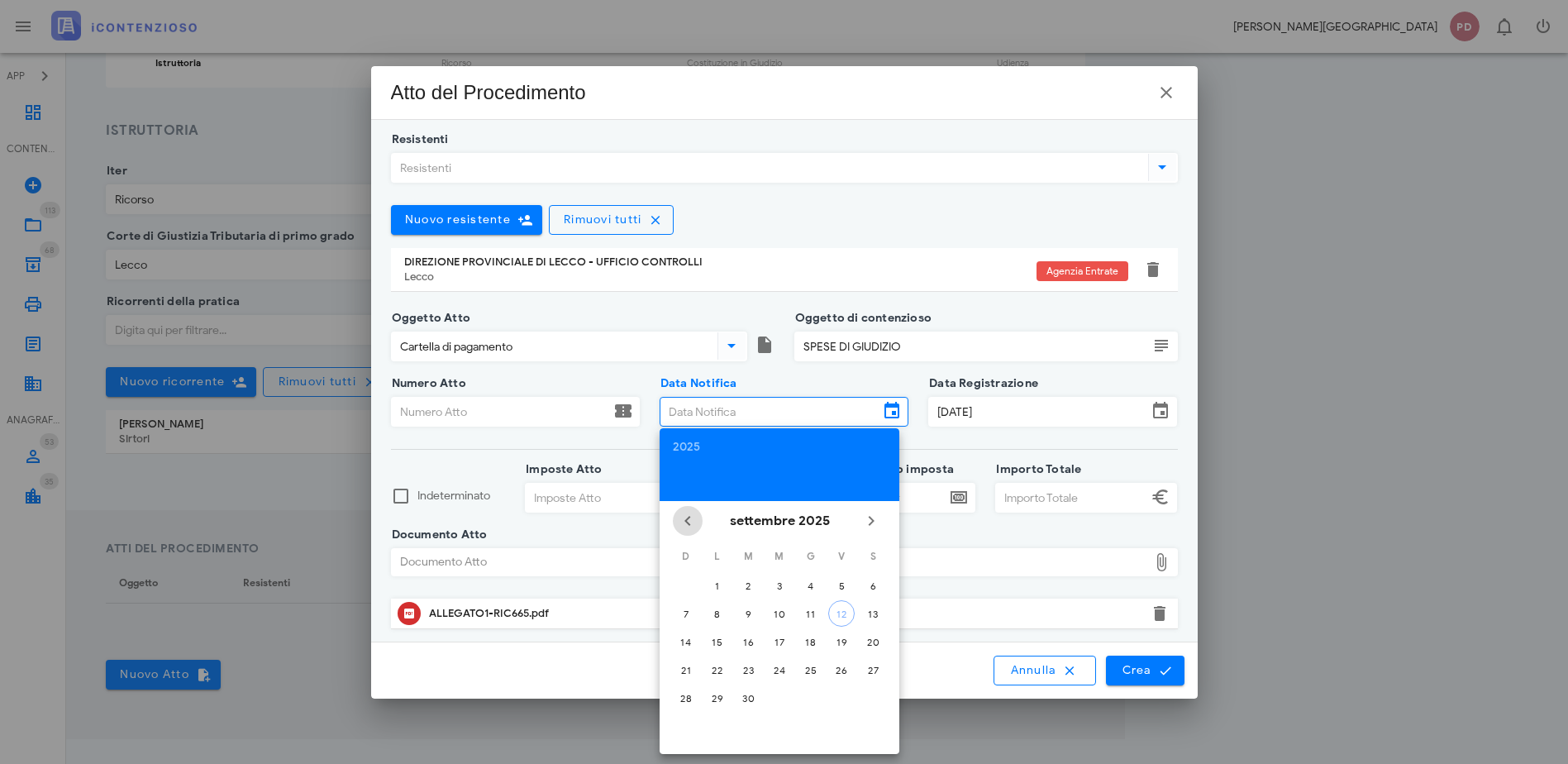
click at [697, 520] on span "Il mese scorso" at bounding box center [688, 521] width 29 height 20
click at [697, 520] on icon "Il mese scorso" at bounding box center [688, 521] width 20 height 20
click at [787, 639] on div "18" at bounding box center [780, 642] width 27 height 12
type input "18/06/2025"
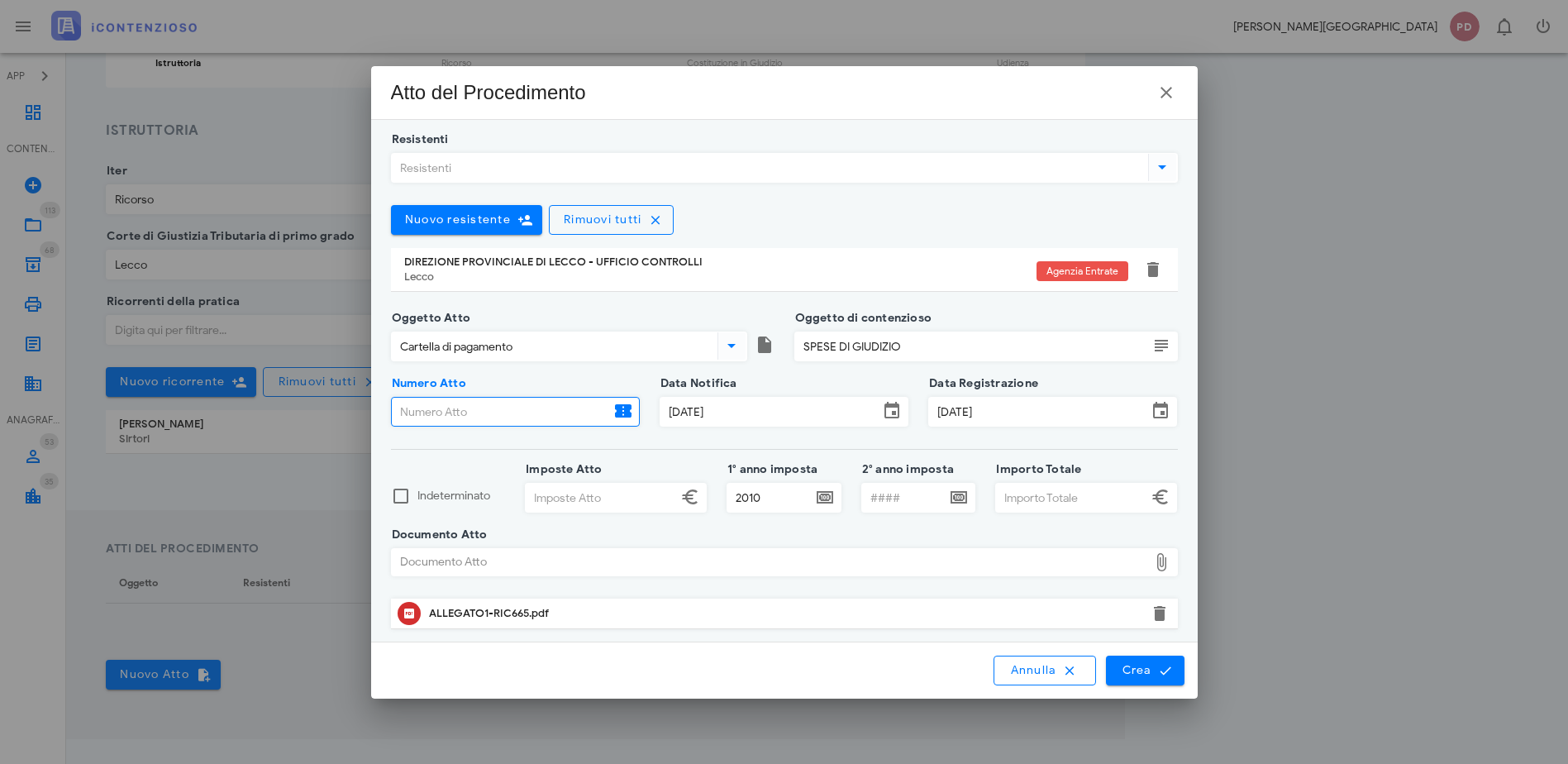
click at [544, 411] on input "Numero Atto" at bounding box center [501, 411] width 218 height 28
type input "13420250003254450000"
click at [563, 503] on input "Imposte Atto" at bounding box center [601, 497] width 152 height 28
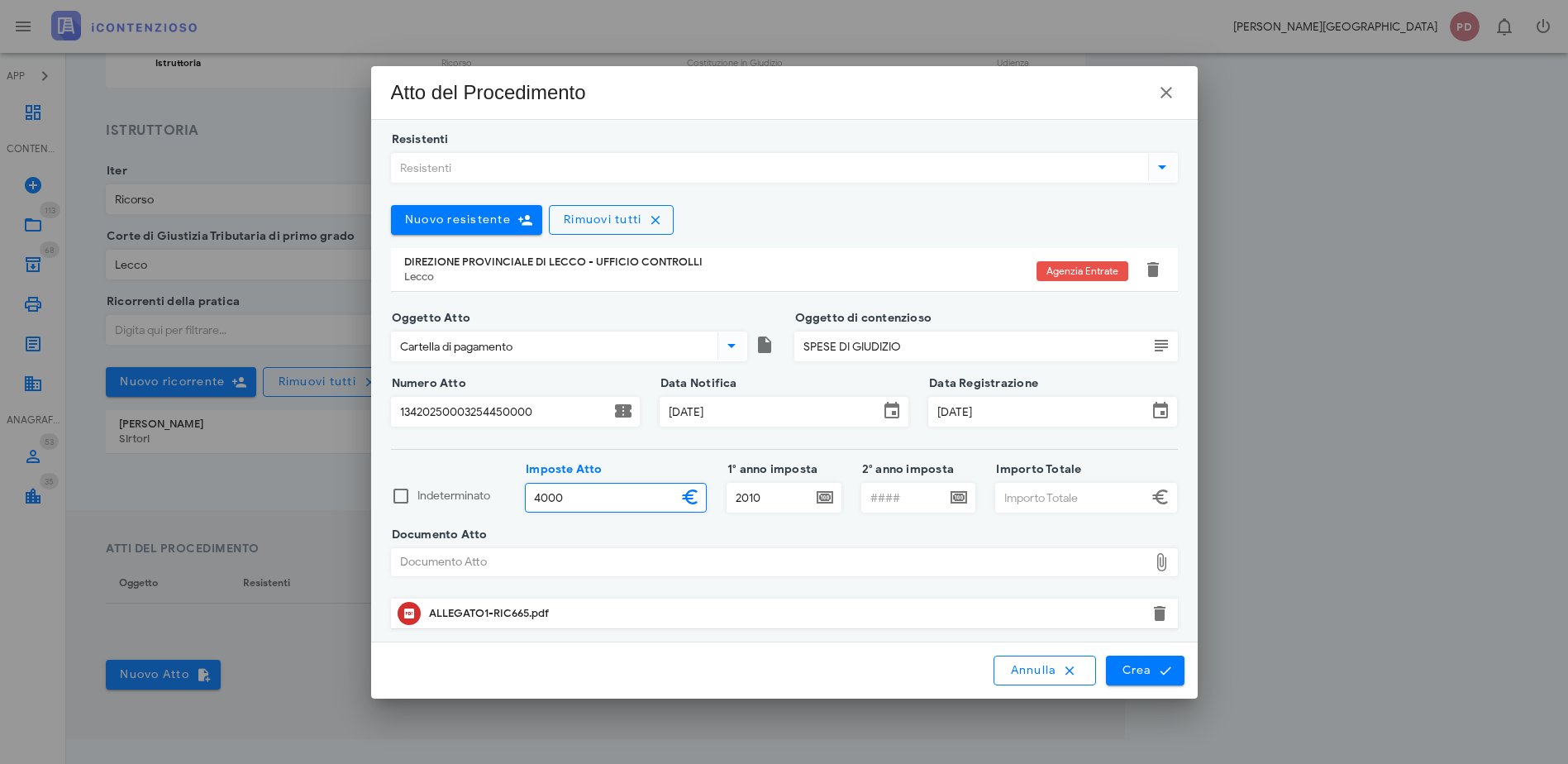
type input "4.000,00"
click at [1051, 496] on input "Importo Totale" at bounding box center [1072, 497] width 152 height 28
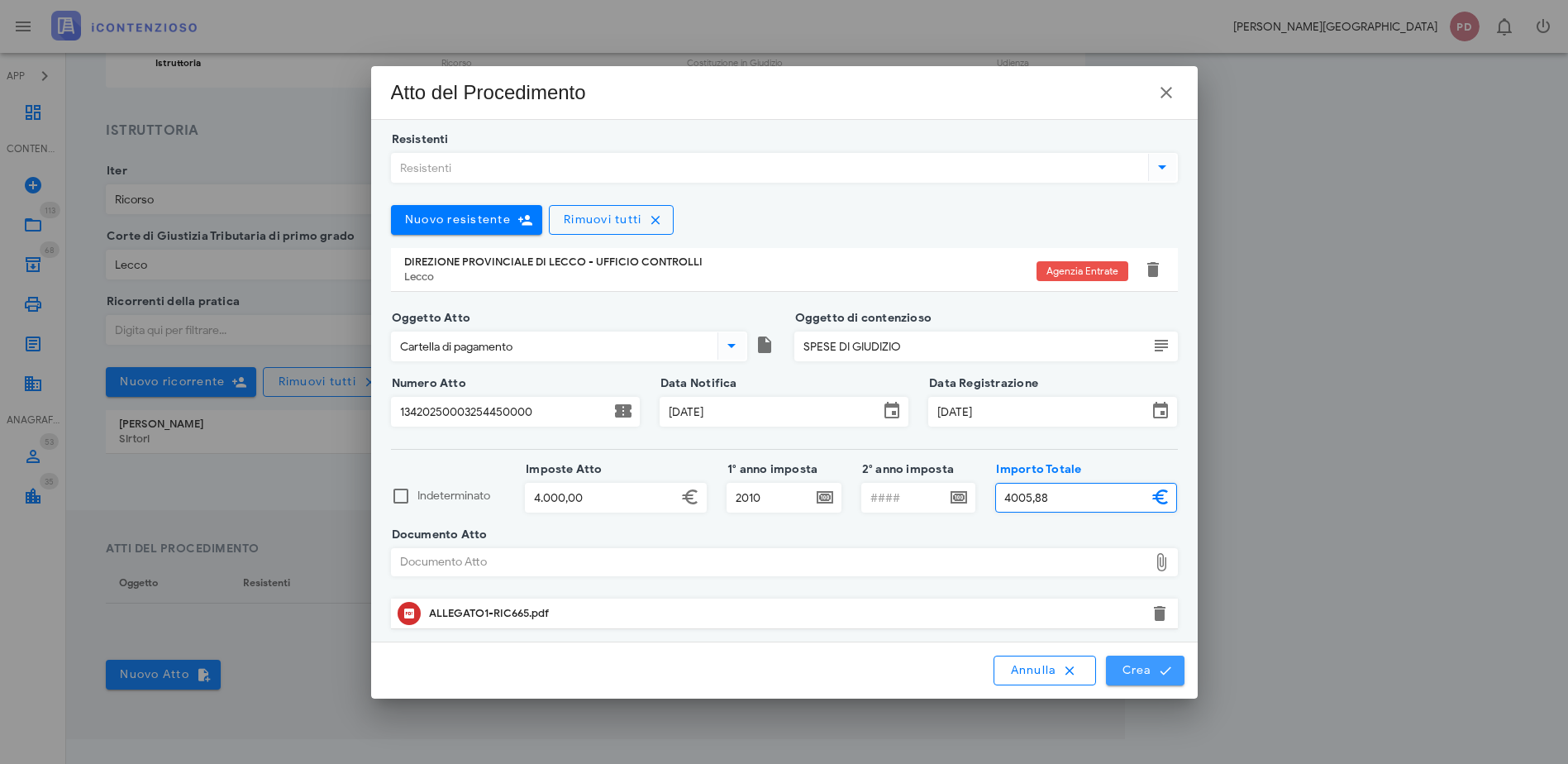
type input "4.005,88"
click at [1137, 660] on button "Crea" at bounding box center [1145, 670] width 78 height 29
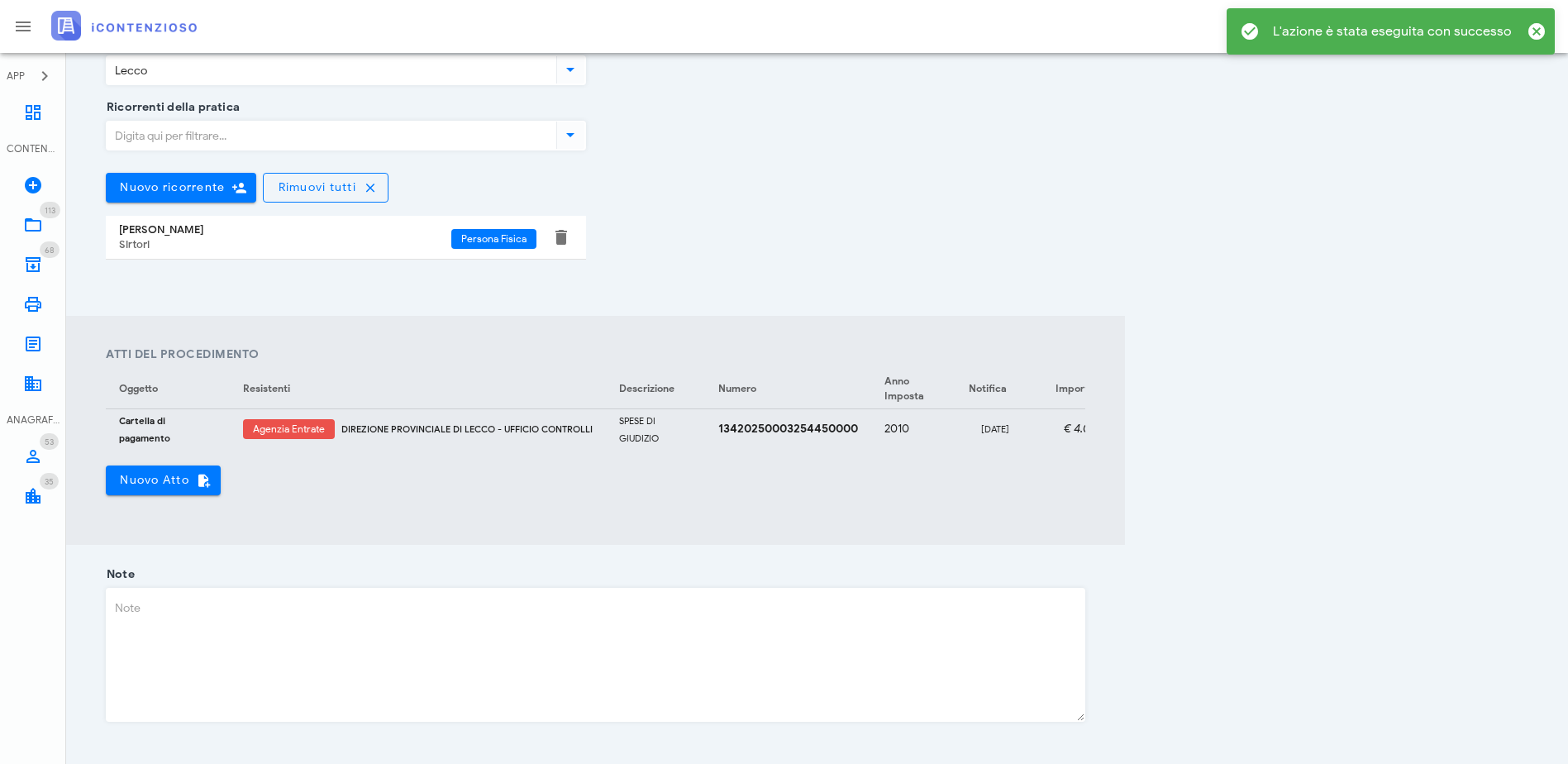
scroll to position [480, 0]
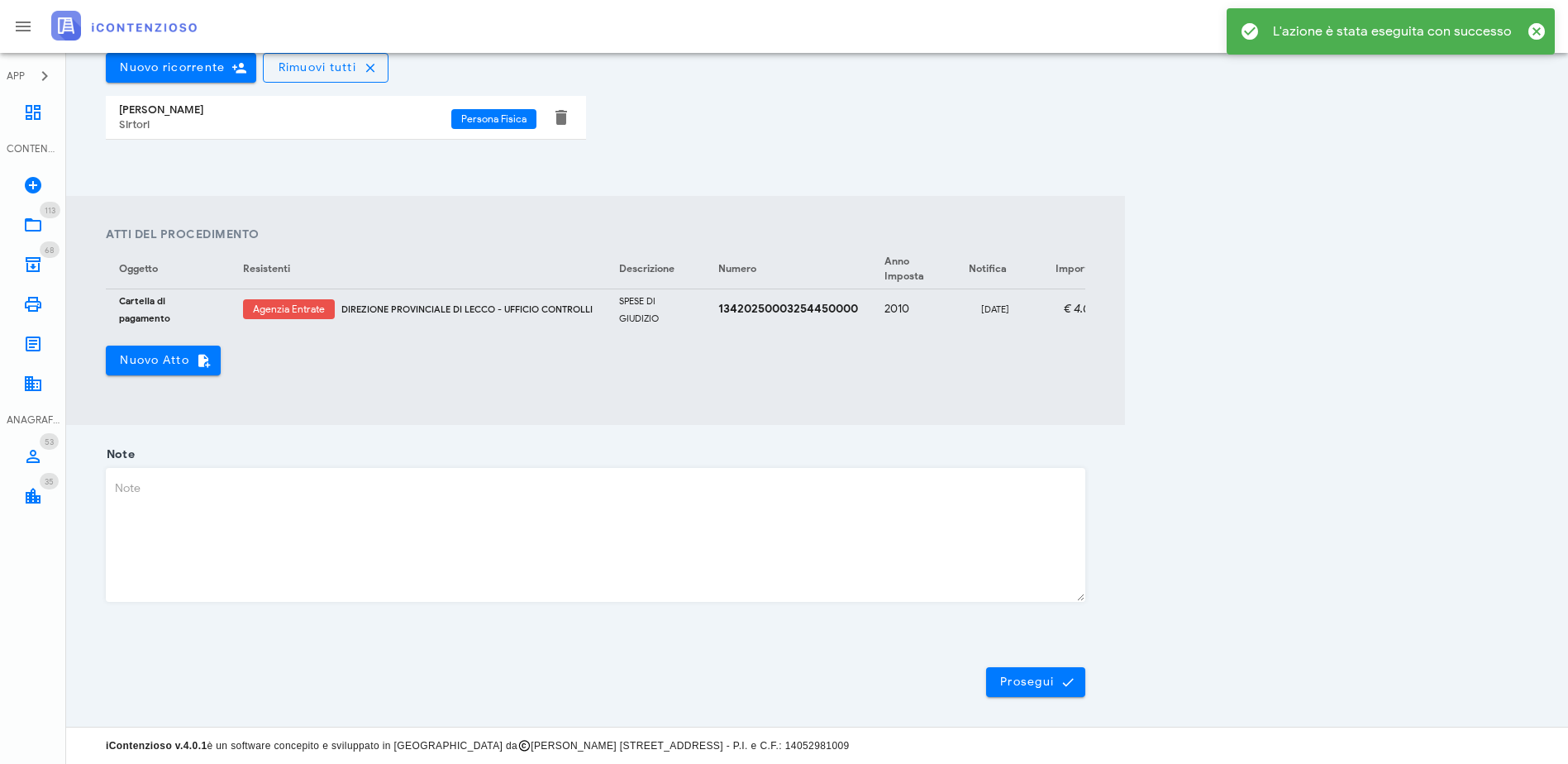
click at [504, 589] on textarea "Note" at bounding box center [595, 534] width 978 height 133
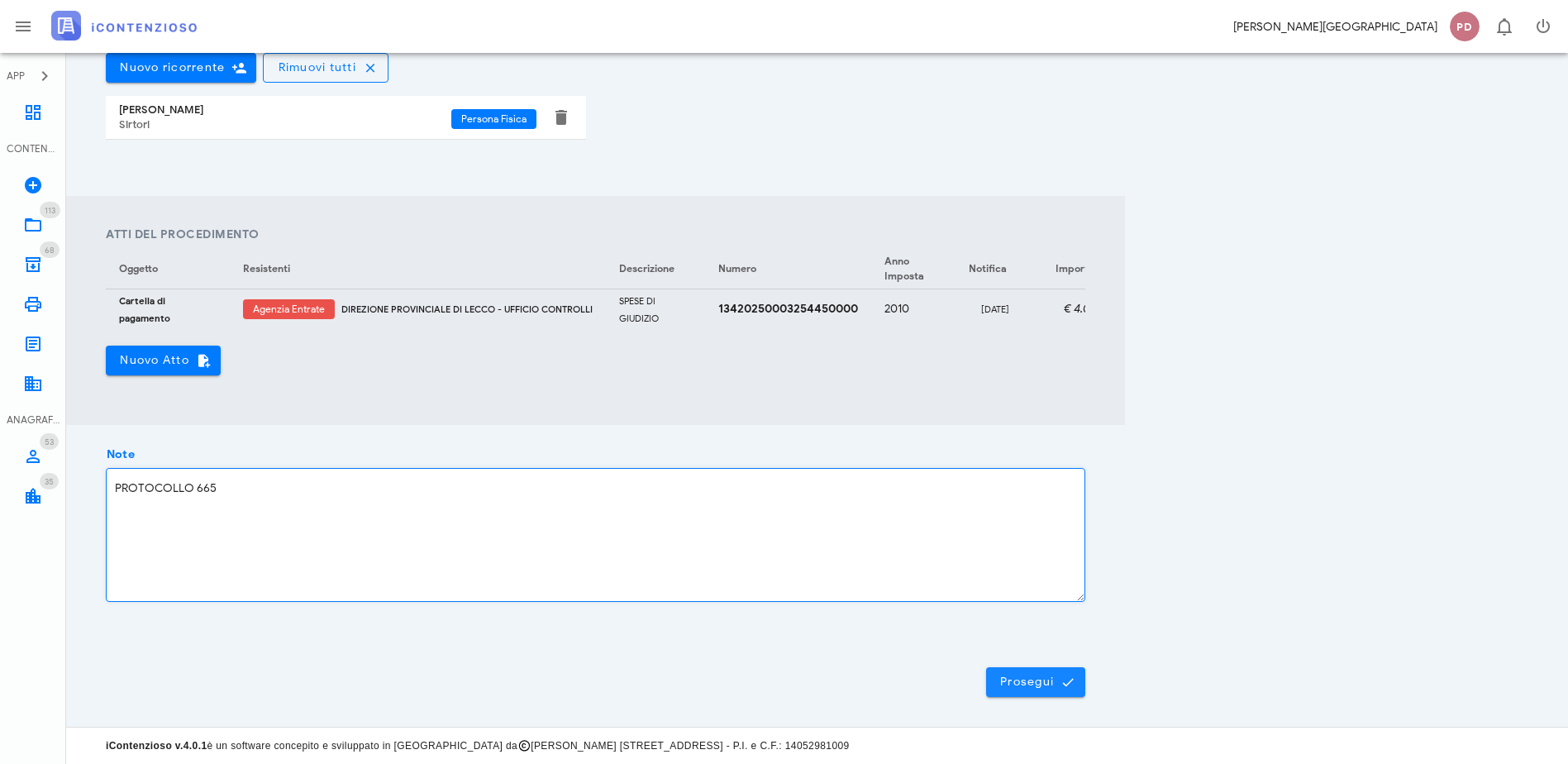
type textarea "PROTOCOLLO 665"
click at [1076, 687] on icon "submit" at bounding box center [1067, 682] width 15 height 15
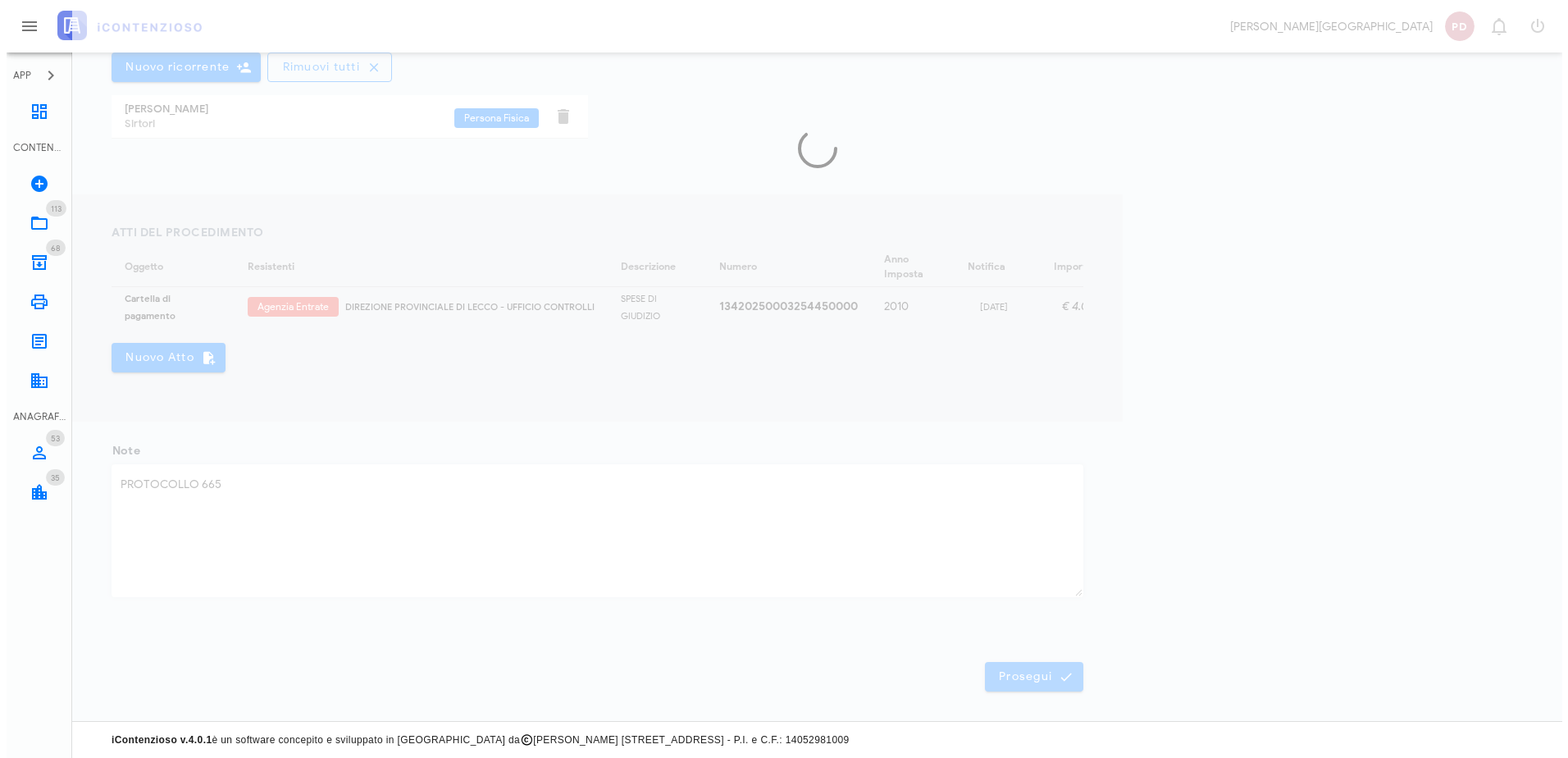
scroll to position [0, 0]
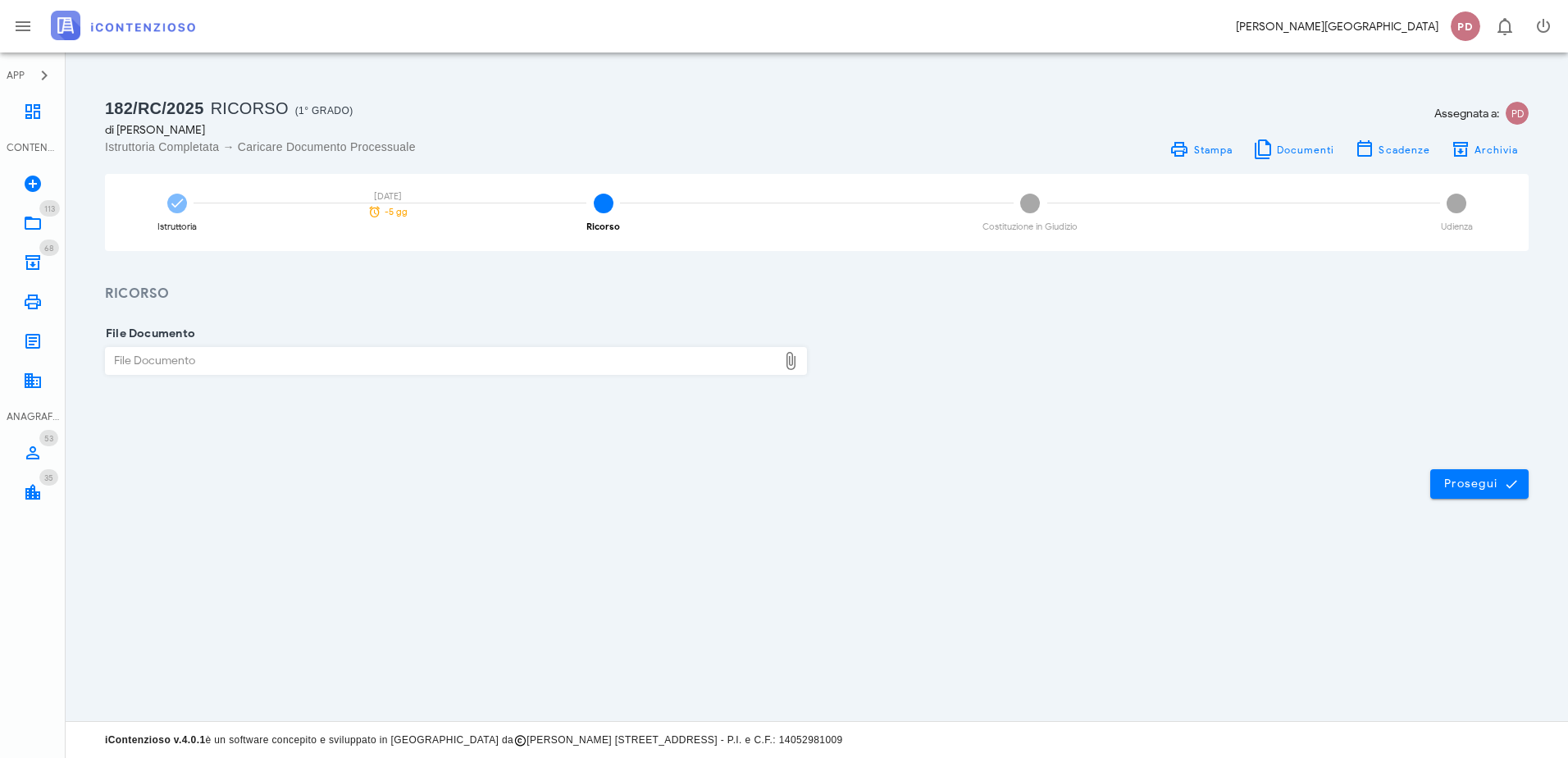
click at [180, 30] on img at bounding box center [123, 25] width 144 height 29
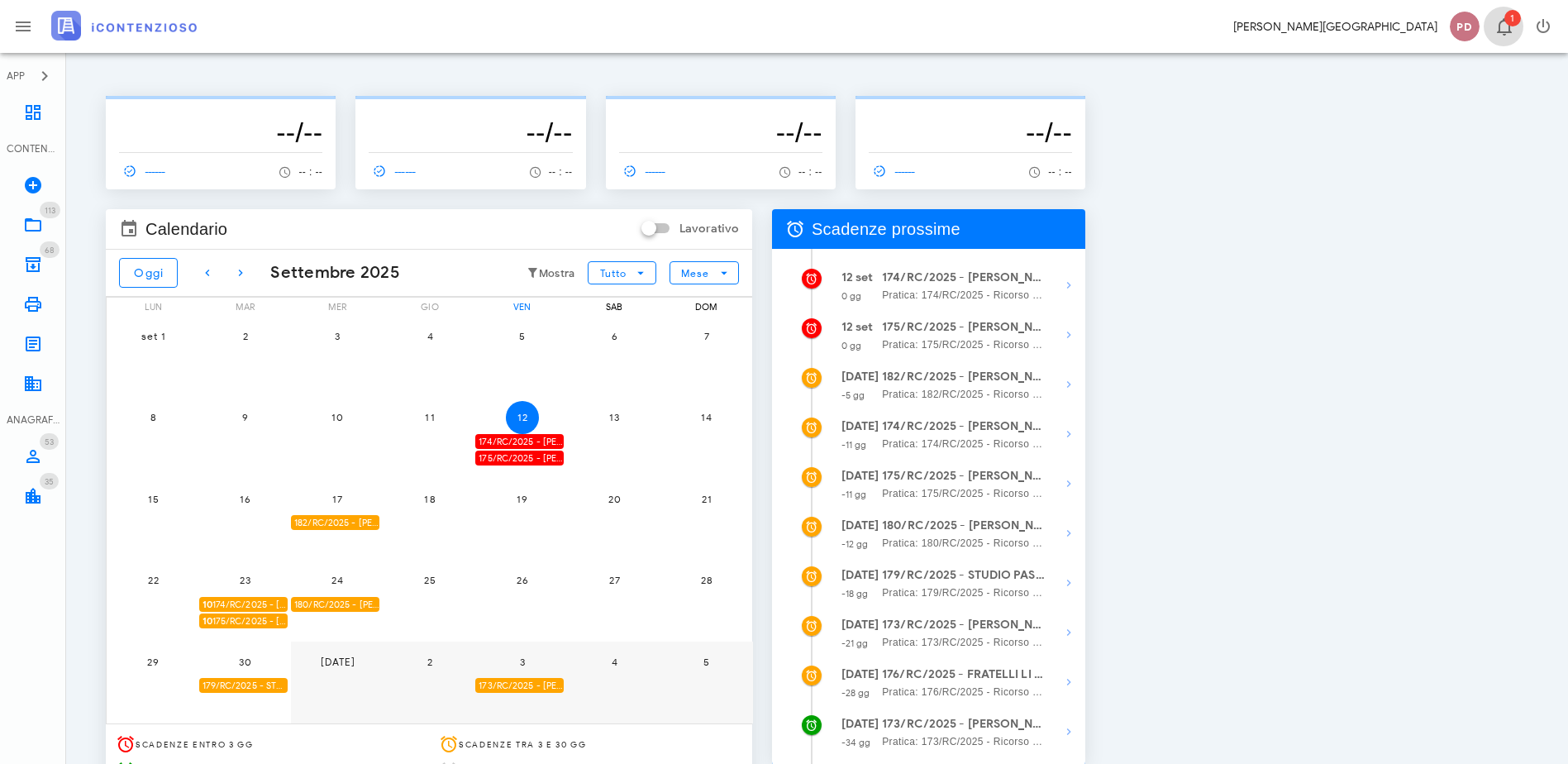
click at [1518, 35] on span "1" at bounding box center [1504, 26] width 40 height 20
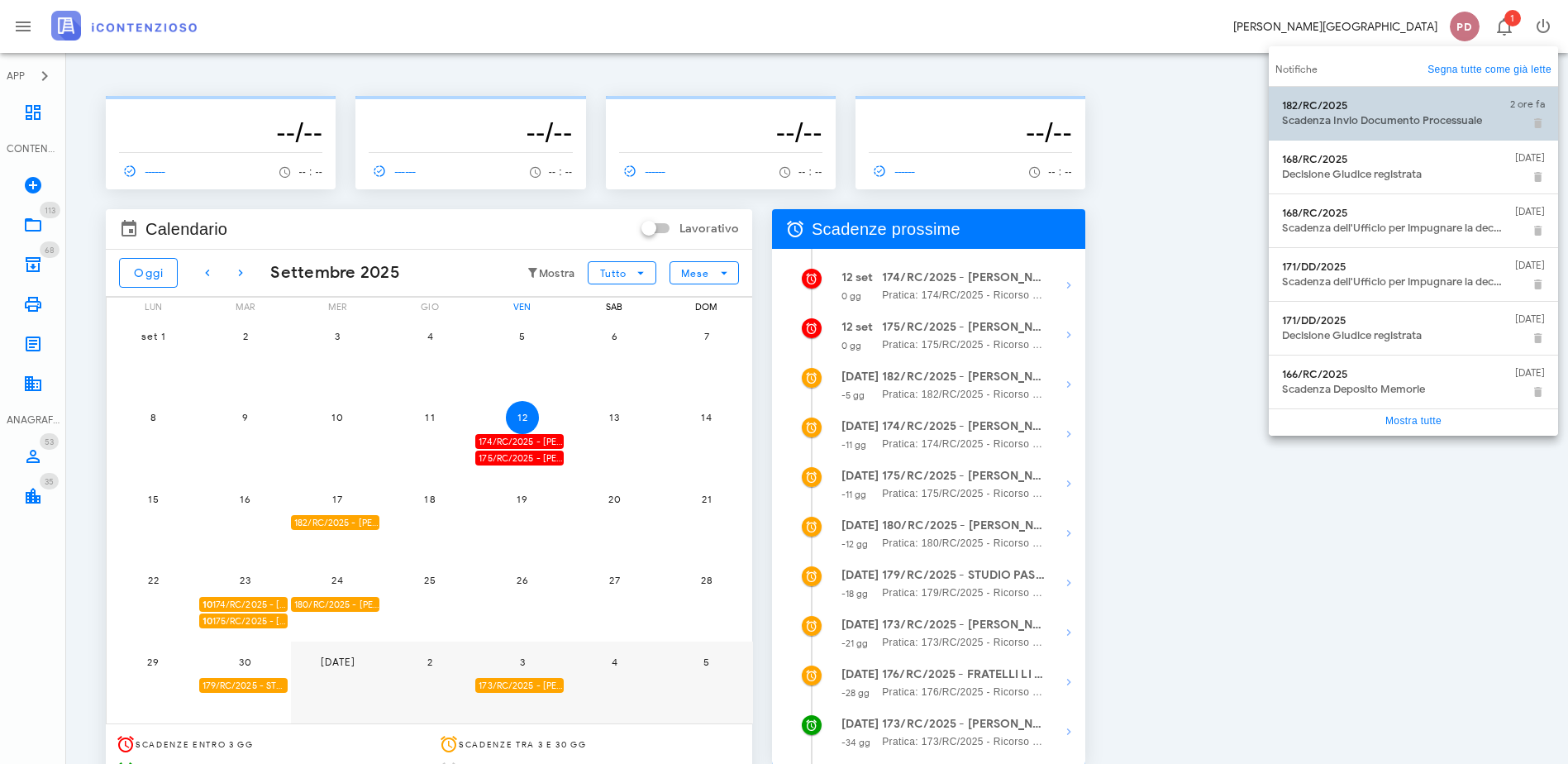
click at [1429, 118] on div "Scadenza Invio Documento Processuale" at bounding box center [1390, 120] width 215 height 13
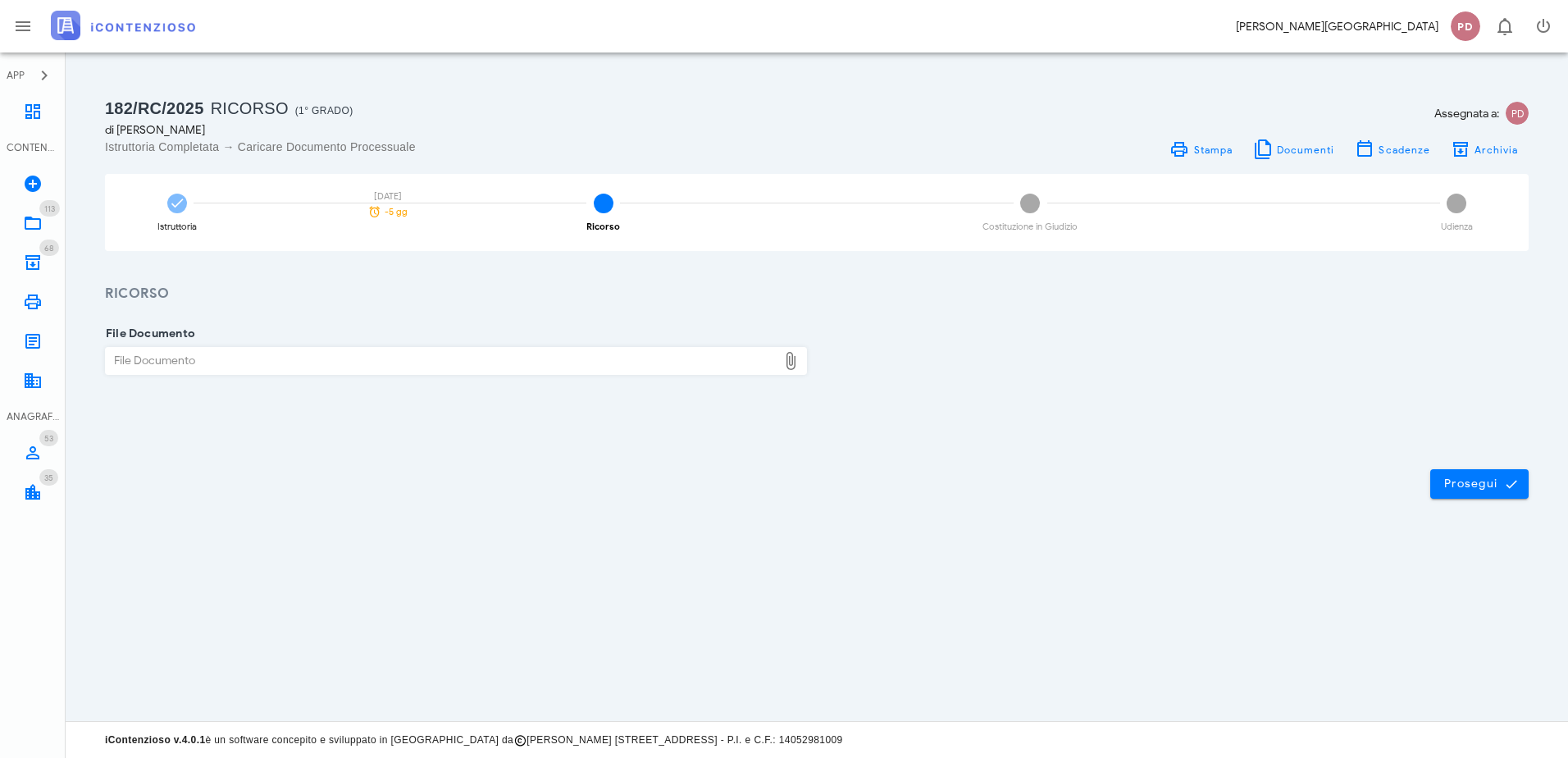
click at [118, 27] on img at bounding box center [123, 25] width 144 height 29
